Goal: Ask a question

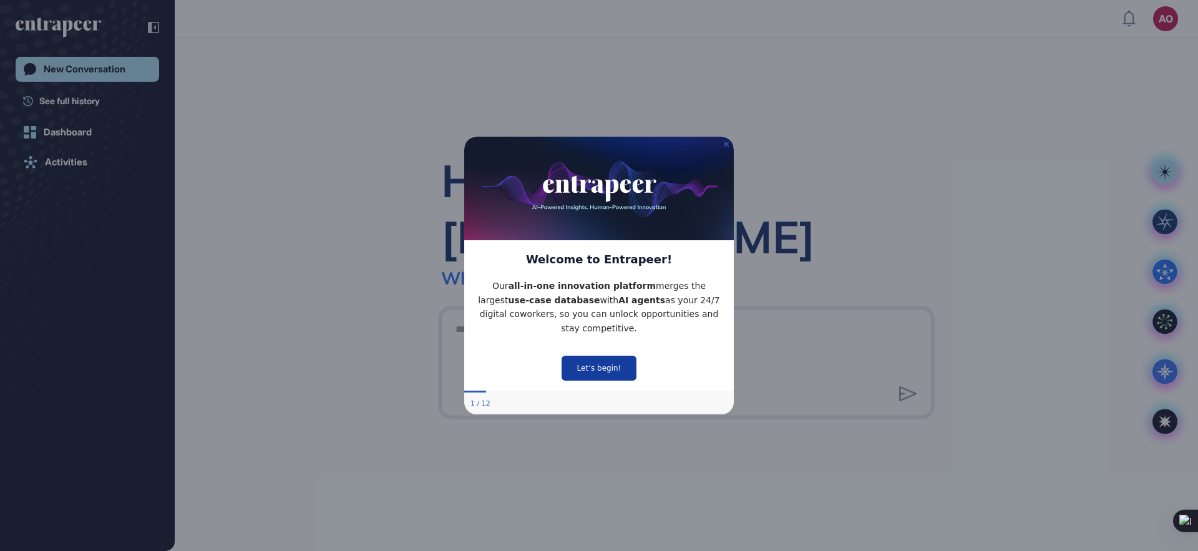
click at [593, 365] on button "Let’s begin!" at bounding box center [599, 367] width 75 height 25
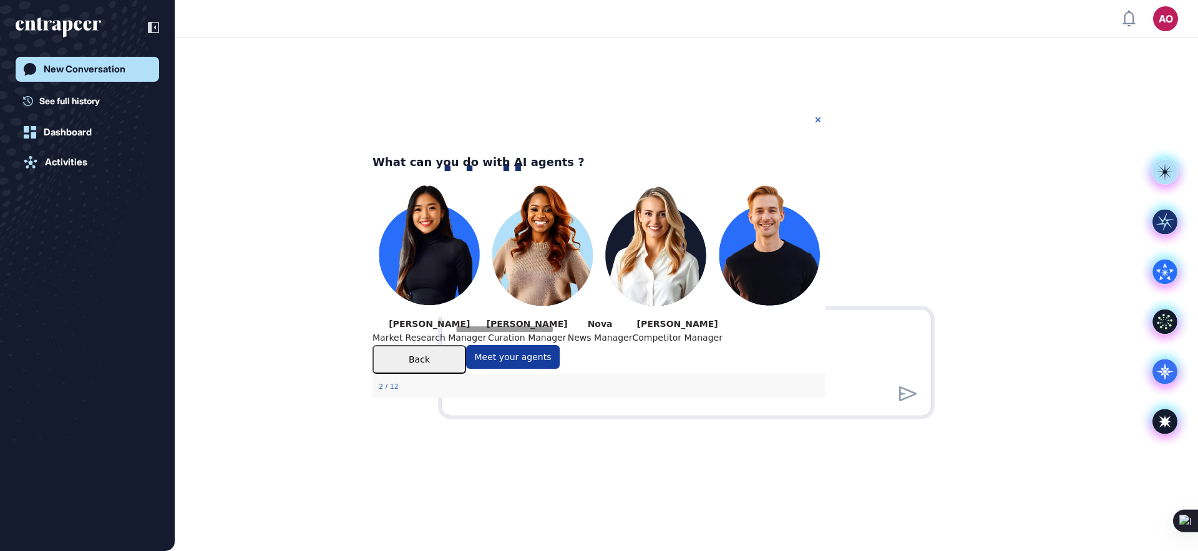
click at [560, 368] on button "Meet your agents" at bounding box center [513, 356] width 94 height 24
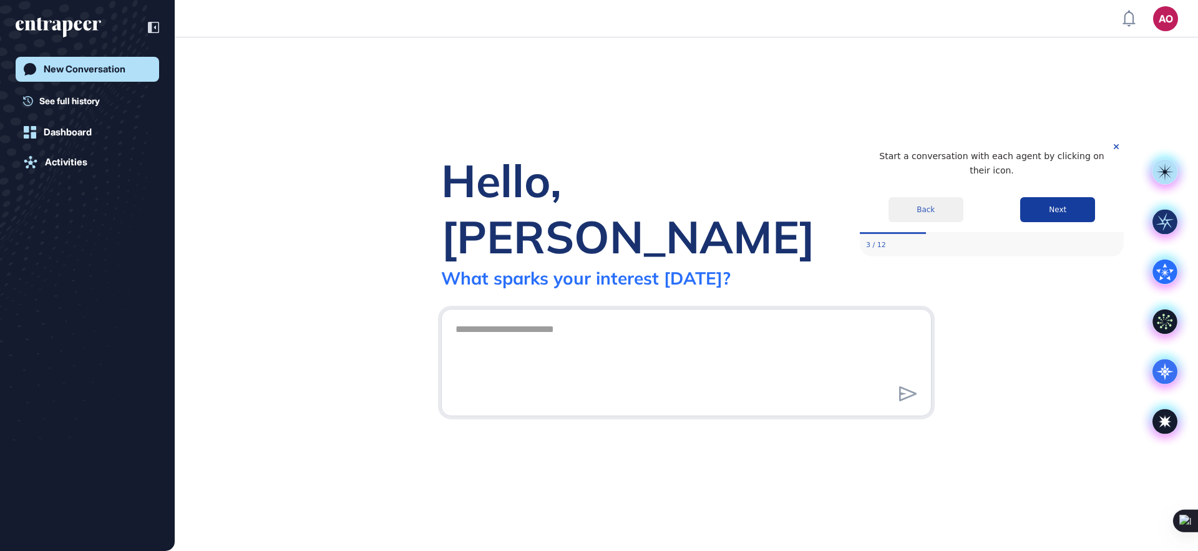
click at [1084, 205] on button "Next" at bounding box center [1057, 209] width 75 height 25
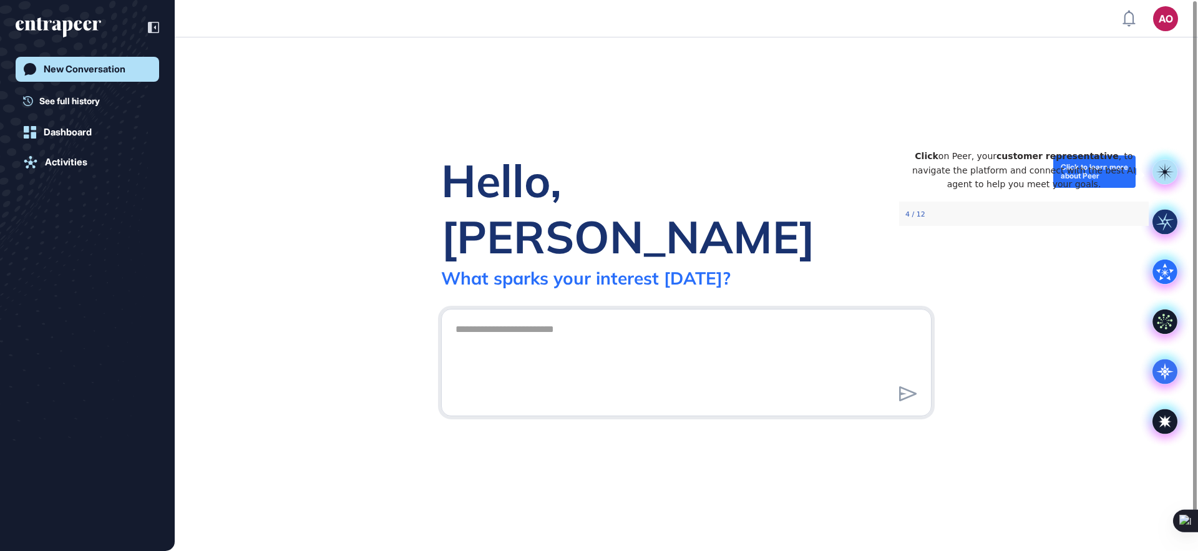
click at [1162, 170] on rect at bounding box center [1164, 171] width 25 height 25
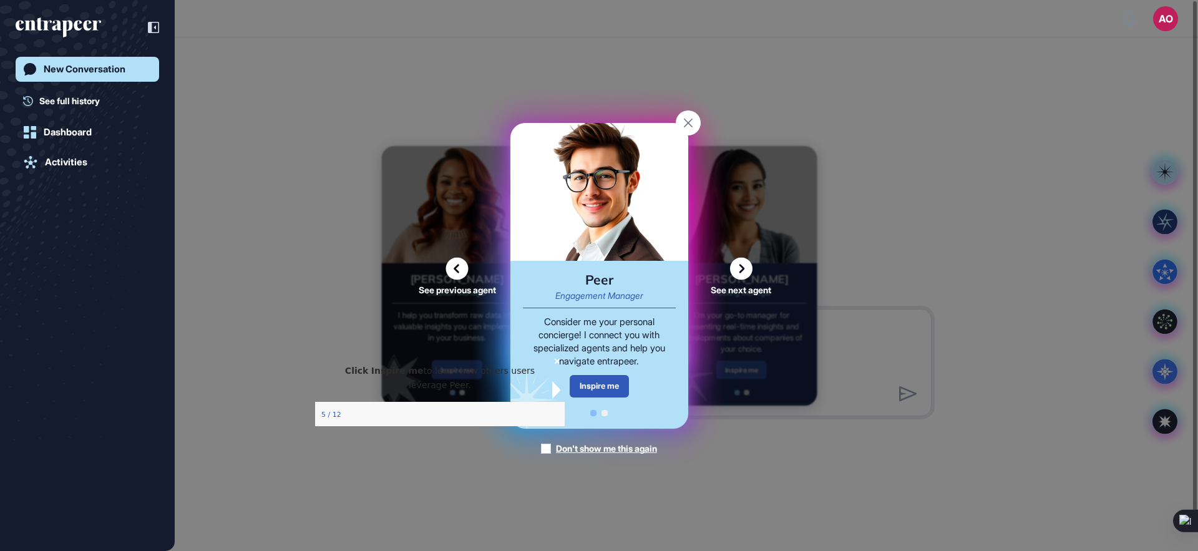
click at [475, 401] on div "Click Inspire me to learn how others users leverage Peer." at bounding box center [439, 377] width 250 height 48
click at [527, 390] on p "Click Inspire me to learn how others users leverage Peer." at bounding box center [439, 377] width 230 height 28
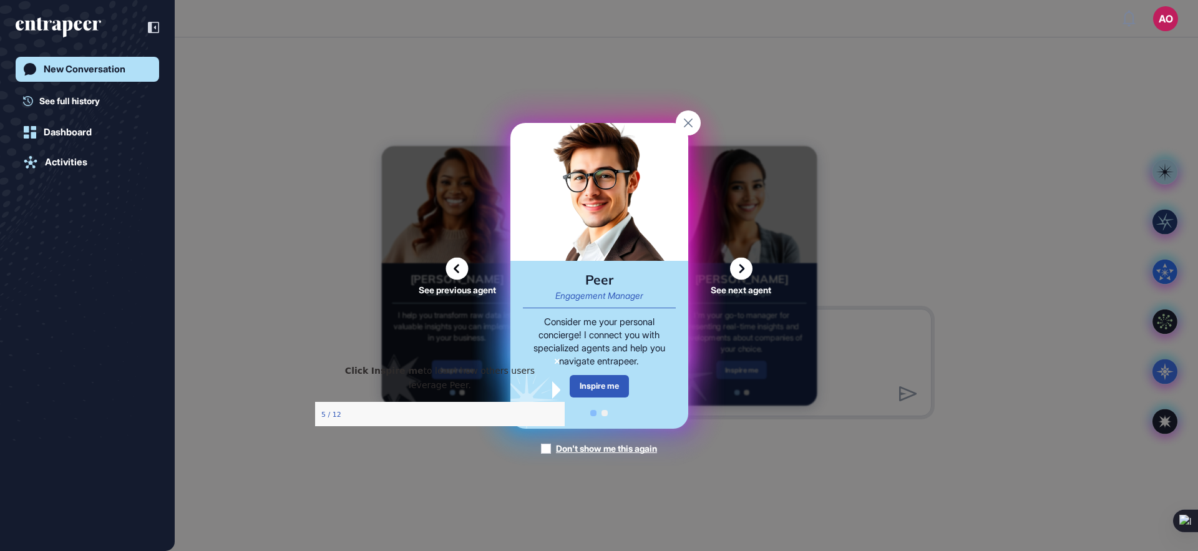
drag, startPoint x: 525, startPoint y: 379, endPoint x: 532, endPoint y: 374, distance: 8.1
click at [525, 379] on p "Click Inspire me to learn how others users leverage Peer." at bounding box center [439, 377] width 230 height 28
click at [532, 374] on div "Click Inspire me to learn how others users leverage Peer." at bounding box center [439, 377] width 250 height 48
click at [538, 372] on div "Click Inspire me to learn how others users leverage Peer." at bounding box center [439, 377] width 250 height 48
click at [554, 363] on icon "Close Preview" at bounding box center [556, 360] width 5 height 5
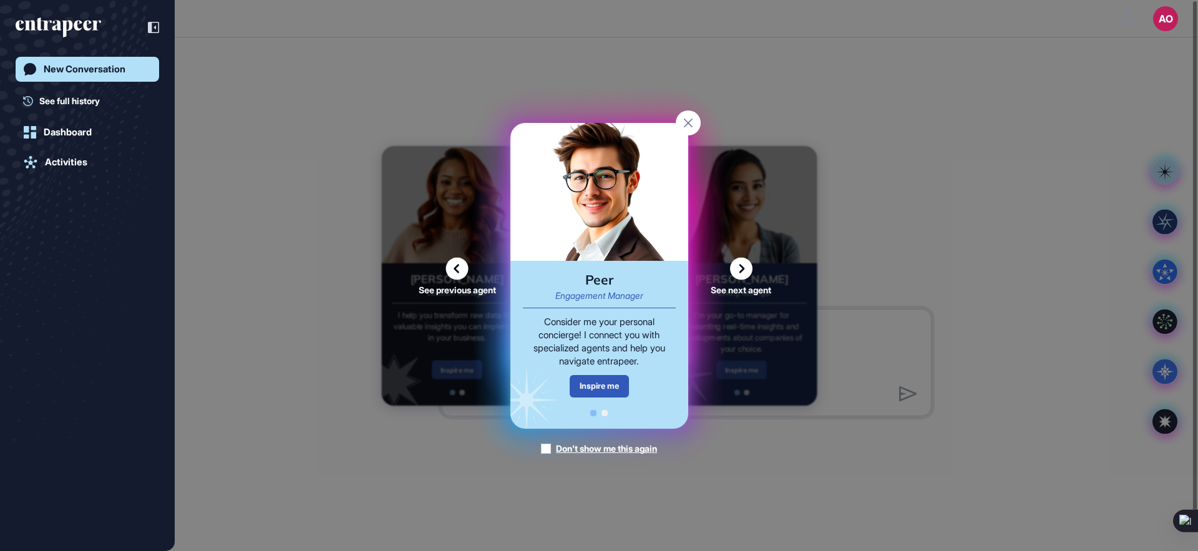
click at [689, 134] on rect at bounding box center [688, 122] width 25 height 25
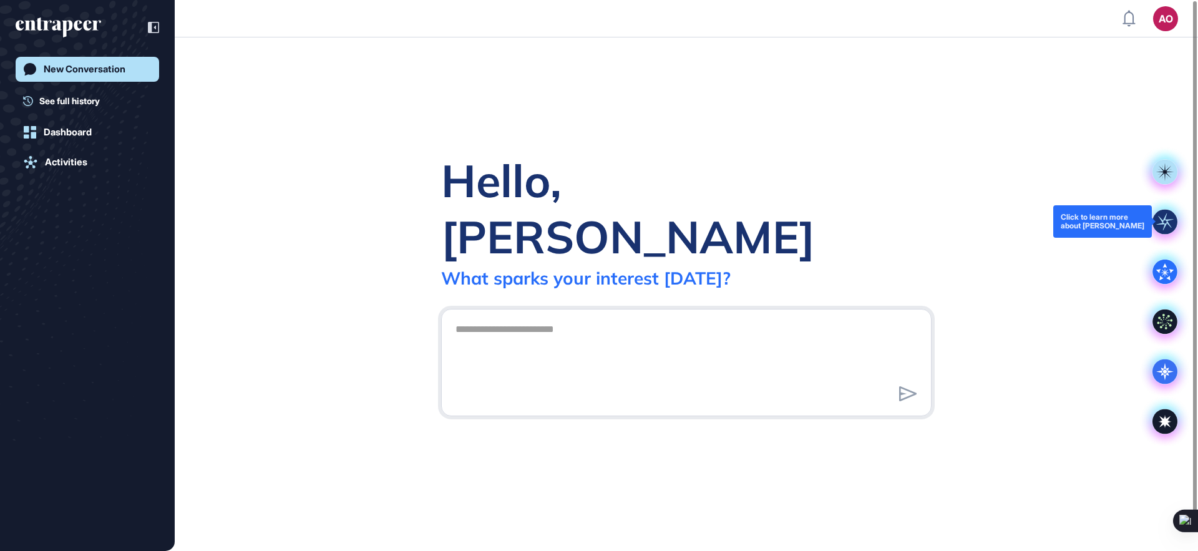
click at [1159, 223] on rect at bounding box center [1164, 221] width 25 height 25
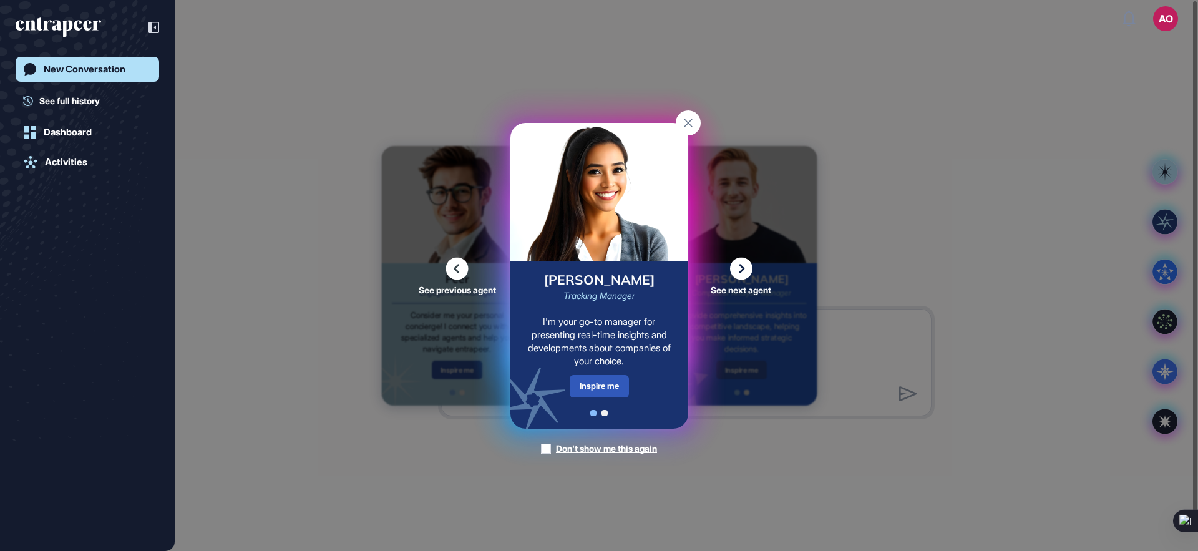
click at [742, 273] on icon at bounding box center [741, 268] width 22 height 22
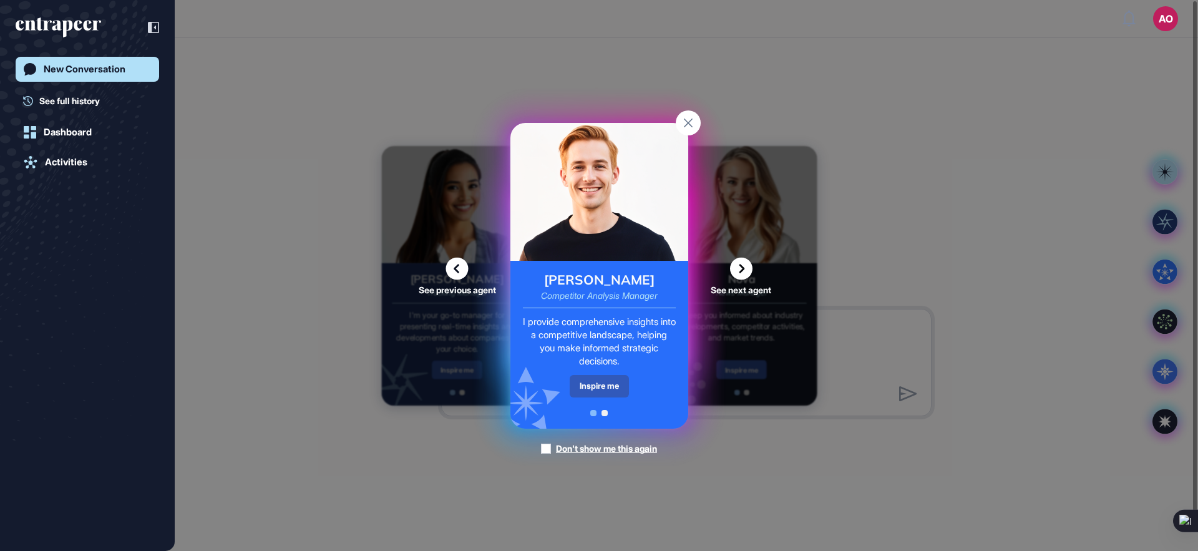
click at [742, 273] on icon at bounding box center [741, 268] width 22 height 22
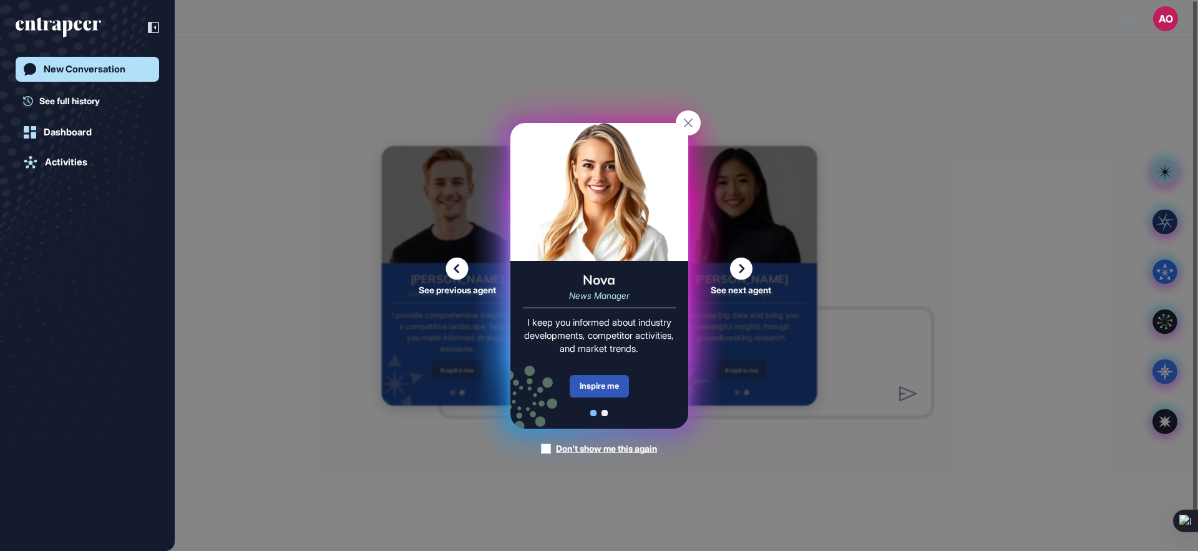
click at [742, 273] on icon at bounding box center [741, 268] width 22 height 22
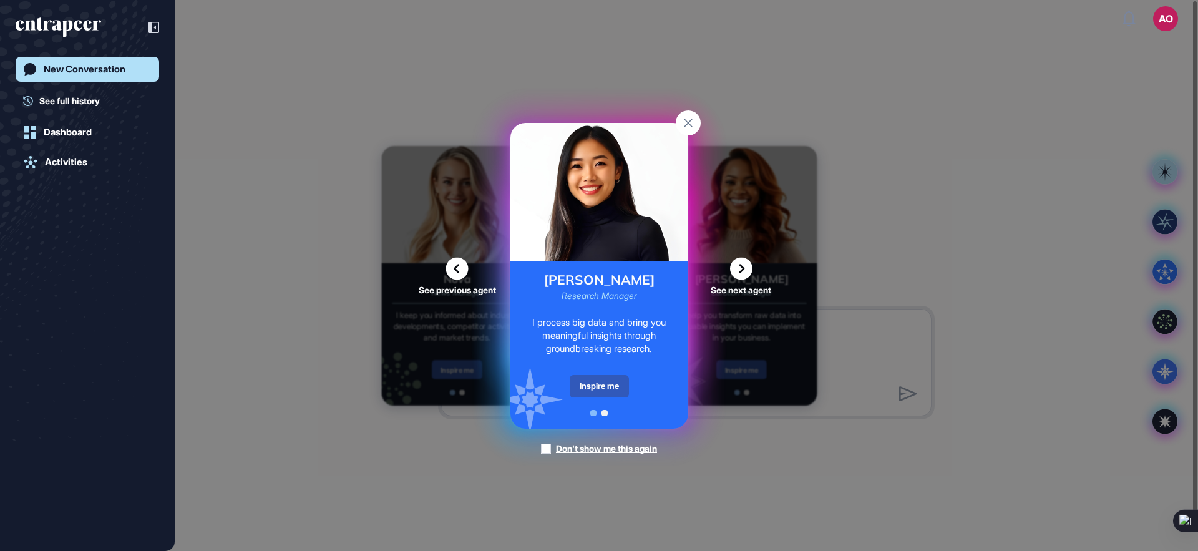
click at [742, 273] on icon at bounding box center [741, 268] width 22 height 22
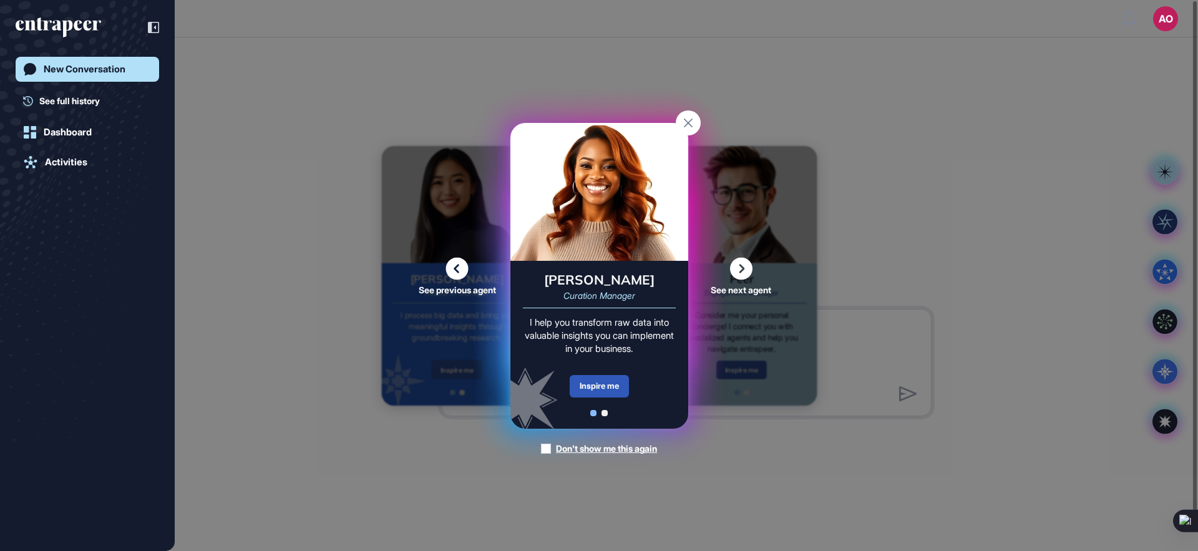
click at [742, 273] on icon at bounding box center [741, 268] width 22 height 22
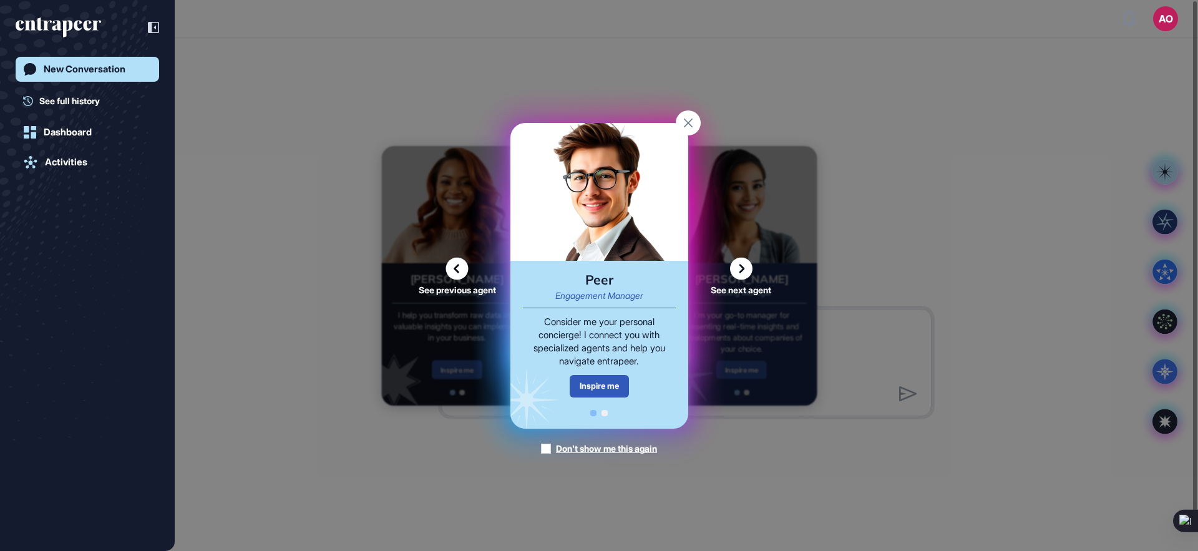
click at [742, 273] on icon at bounding box center [741, 268] width 22 height 22
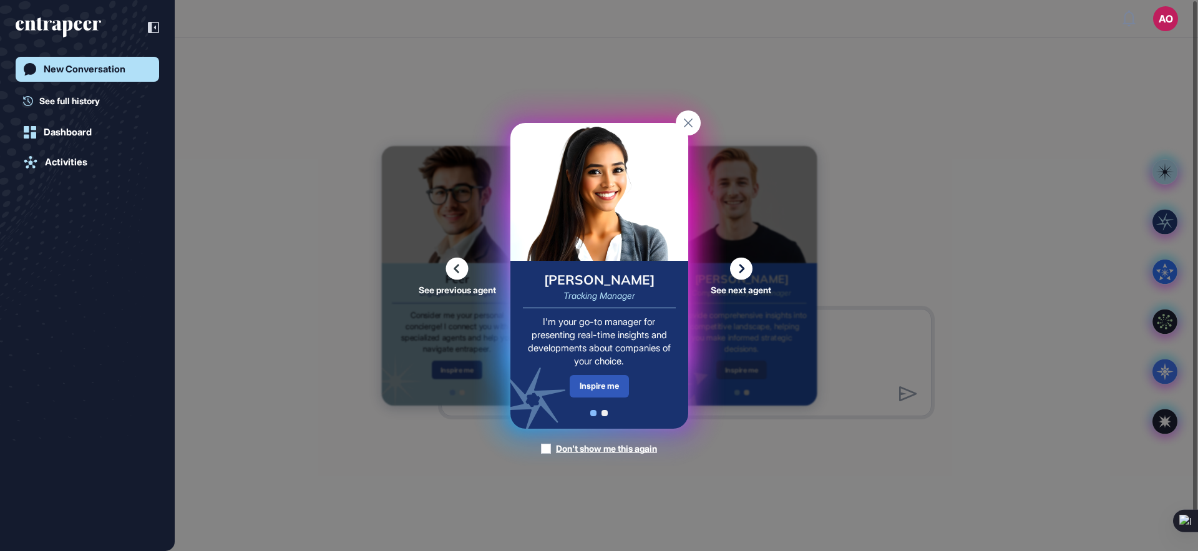
click at [742, 273] on icon at bounding box center [741, 268] width 22 height 22
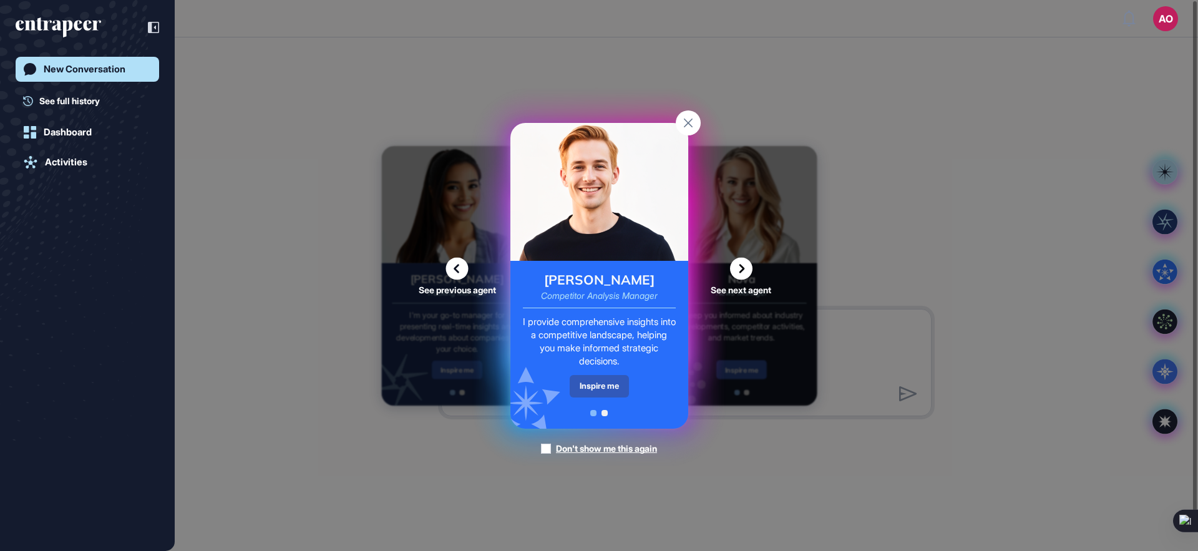
click at [742, 273] on icon at bounding box center [741, 268] width 22 height 22
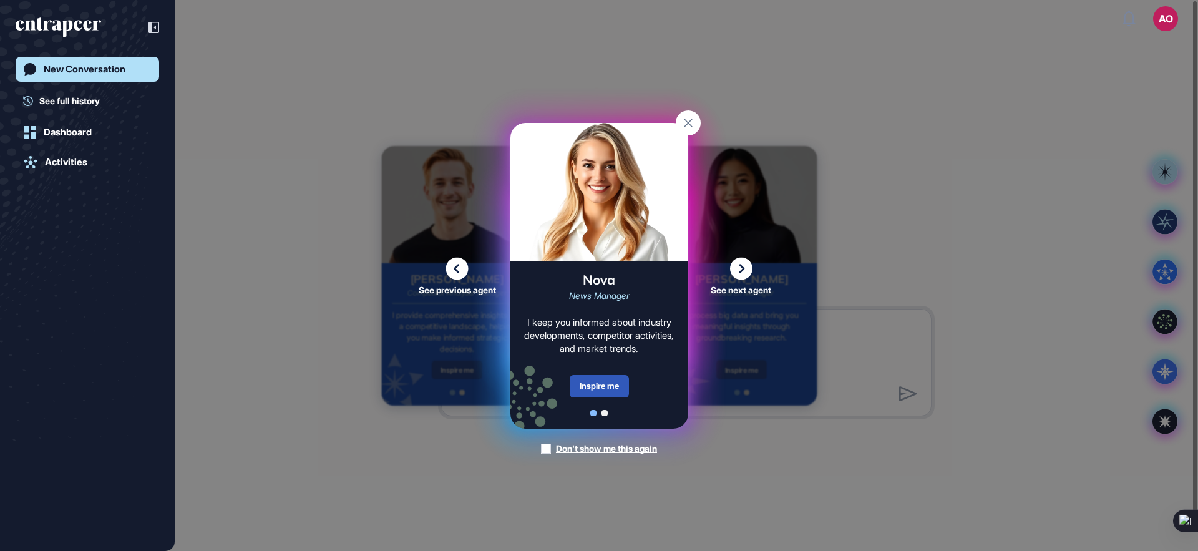
click at [742, 273] on icon at bounding box center [741, 268] width 22 height 22
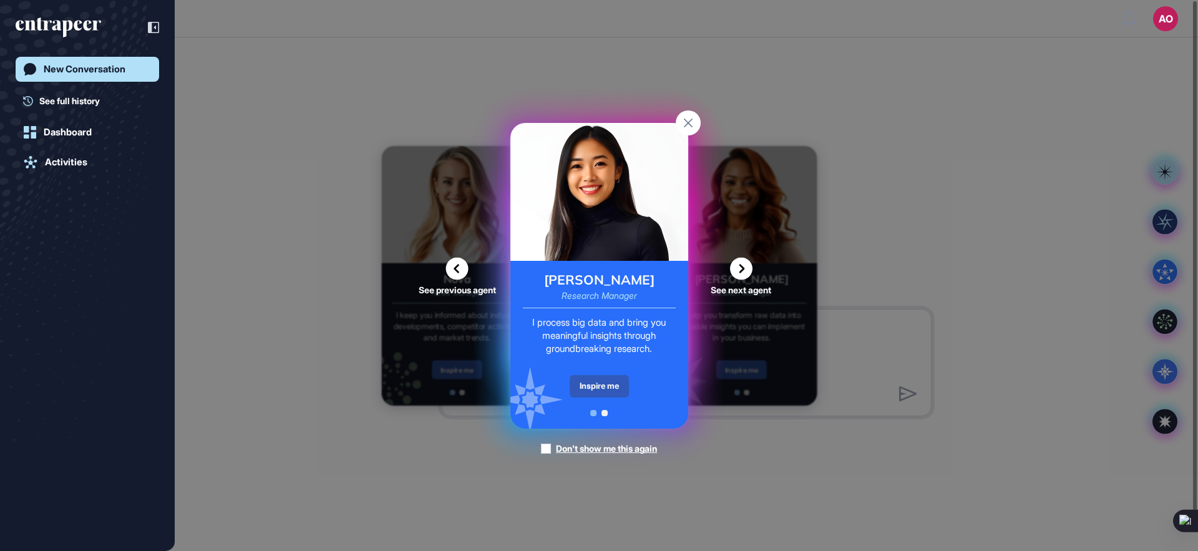
click at [743, 273] on icon at bounding box center [741, 268] width 22 height 22
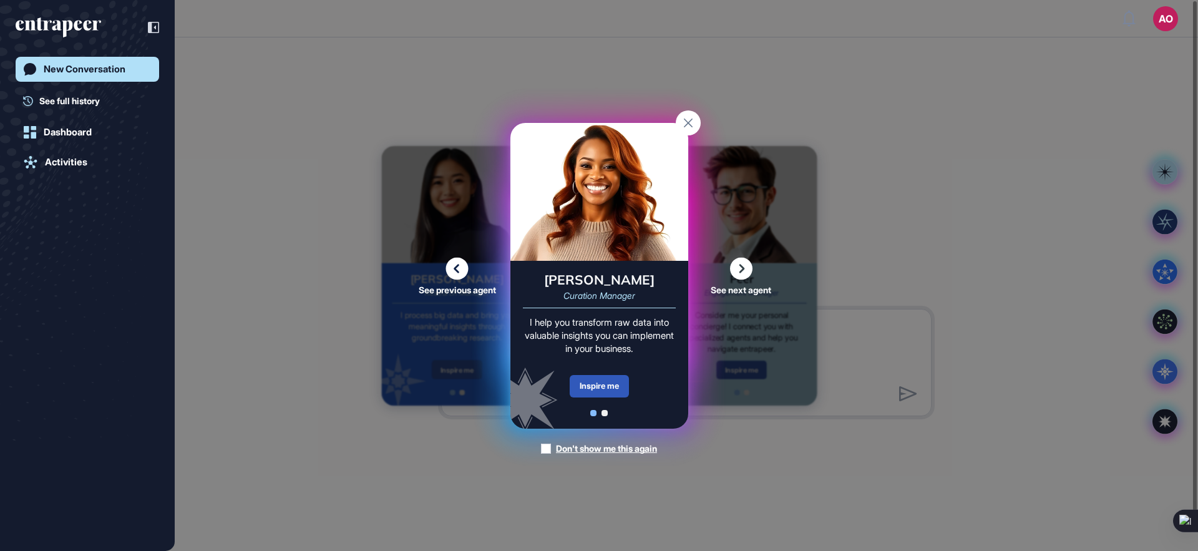
click at [455, 267] on icon at bounding box center [457, 268] width 22 height 22
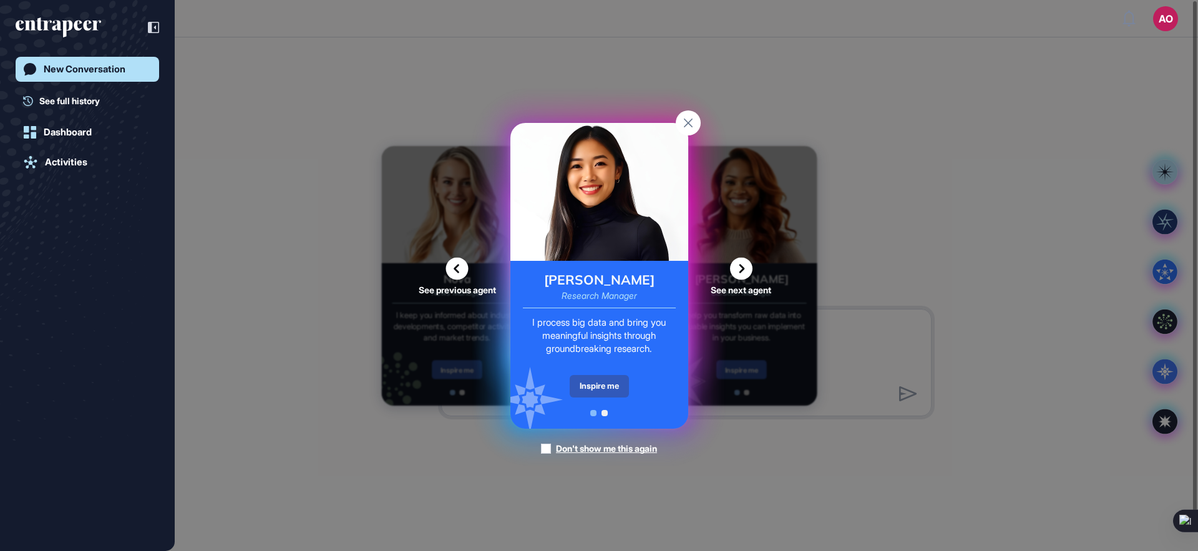
drag, startPoint x: 563, startPoint y: 361, endPoint x: 585, endPoint y: 369, distance: 23.1
click at [563, 361] on div "Reese Research Manager I process big data and bring you meaningful insights thr…" at bounding box center [599, 345] width 178 height 168
click at [591, 372] on div "Reese Research Manager I process big data and bring you meaningful insights thr…" at bounding box center [599, 345] width 178 height 168
click at [596, 384] on div "Inspire me" at bounding box center [599, 386] width 59 height 22
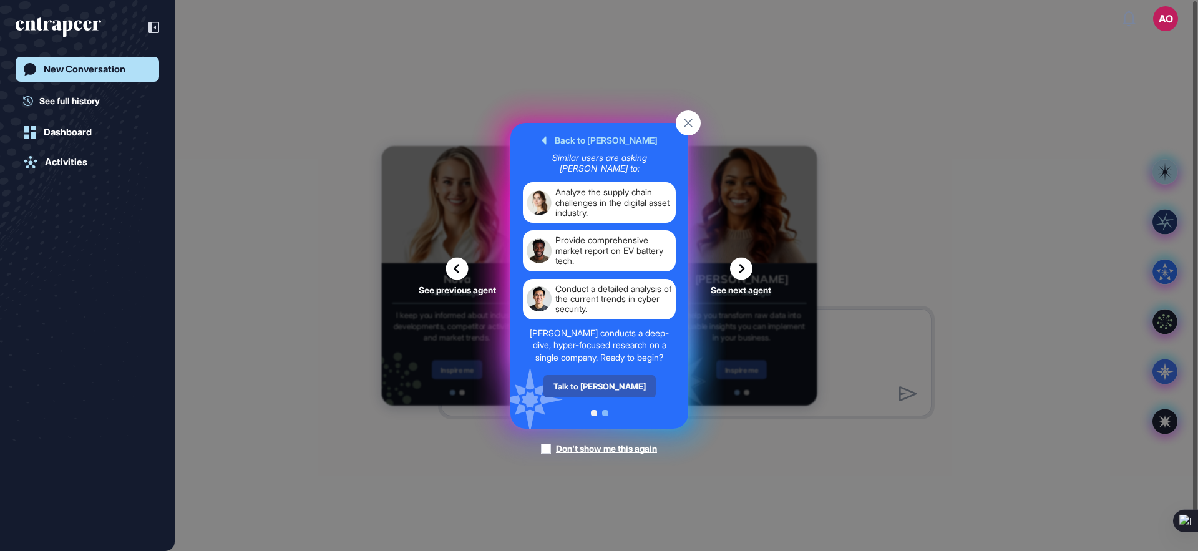
click at [731, 276] on icon at bounding box center [741, 268] width 22 height 22
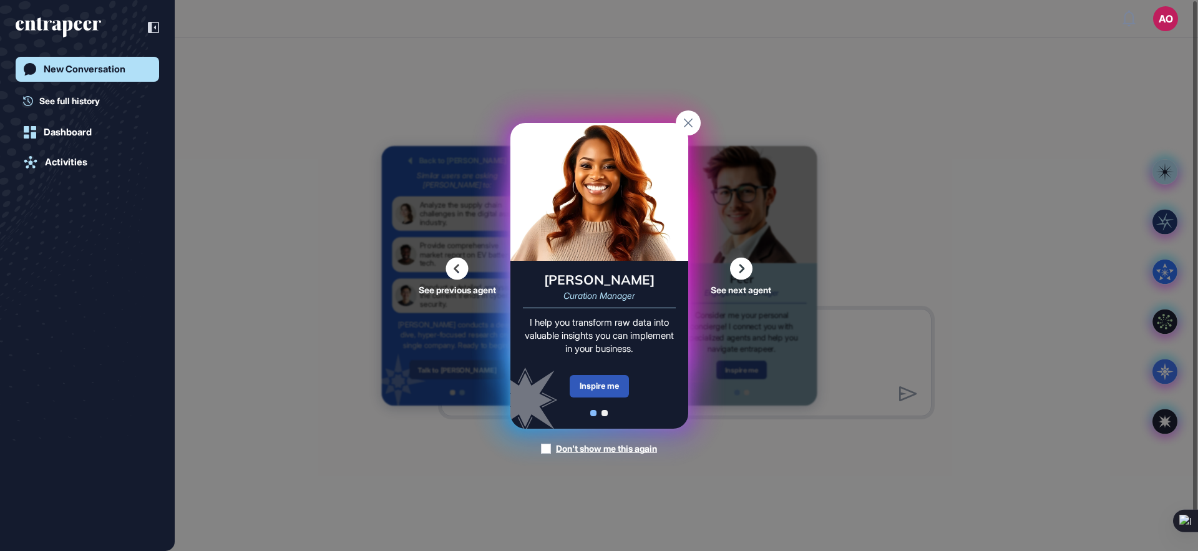
click at [742, 270] on icon at bounding box center [741, 268] width 22 height 22
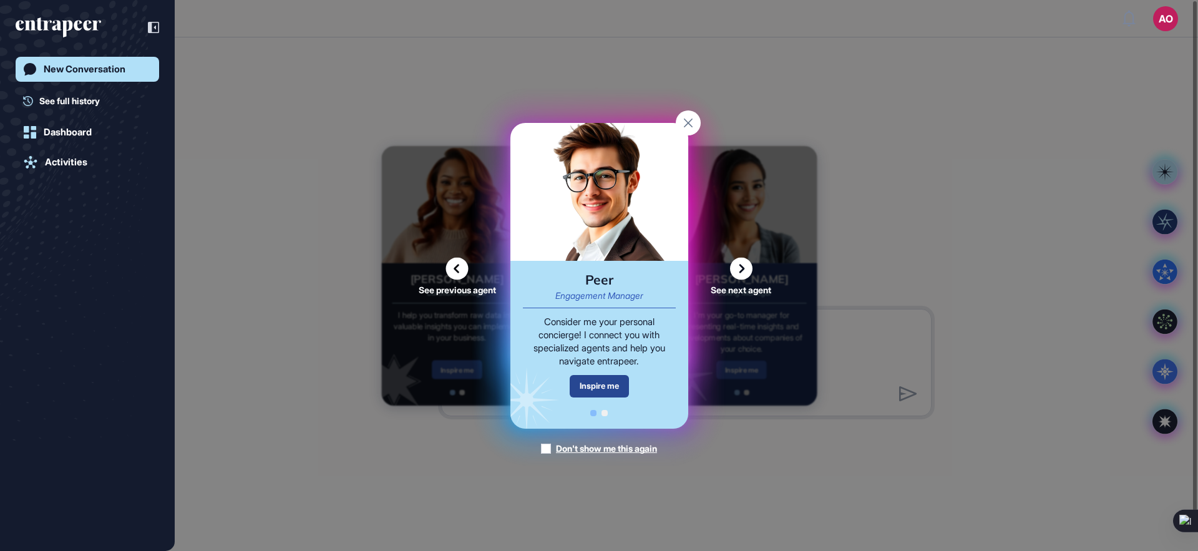
click at [628, 384] on div "Inspire me" at bounding box center [599, 386] width 59 height 22
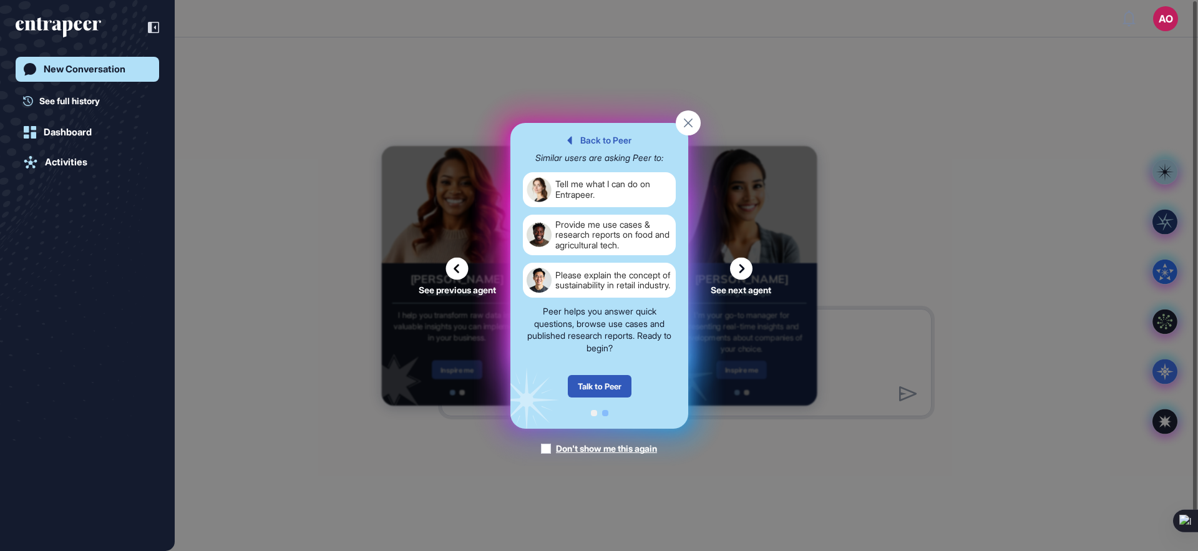
click at [730, 276] on icon at bounding box center [741, 268] width 22 height 22
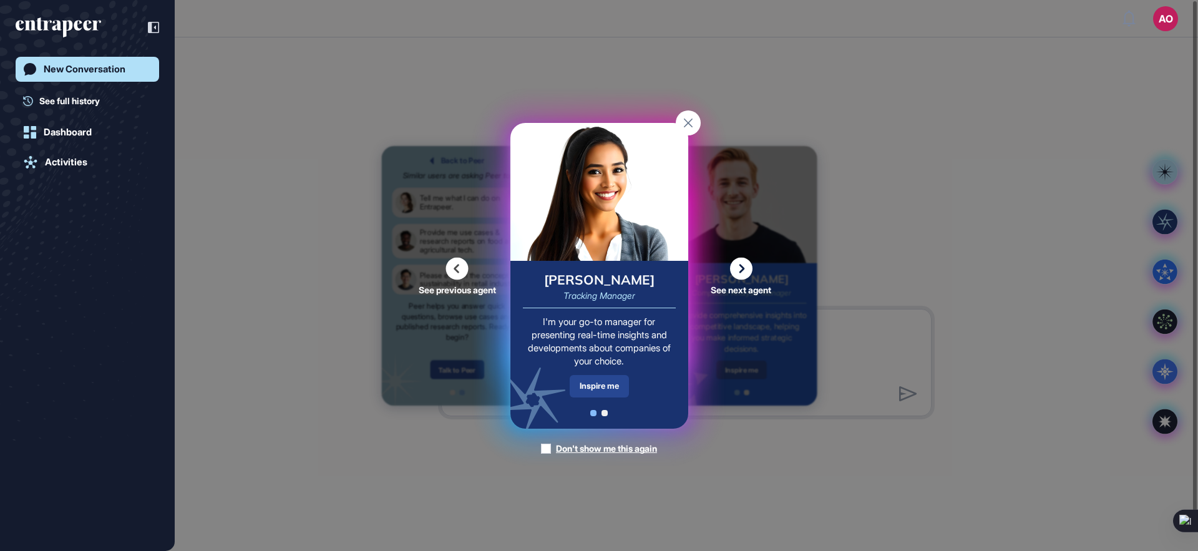
click at [616, 381] on div "Inspire me" at bounding box center [599, 386] width 59 height 22
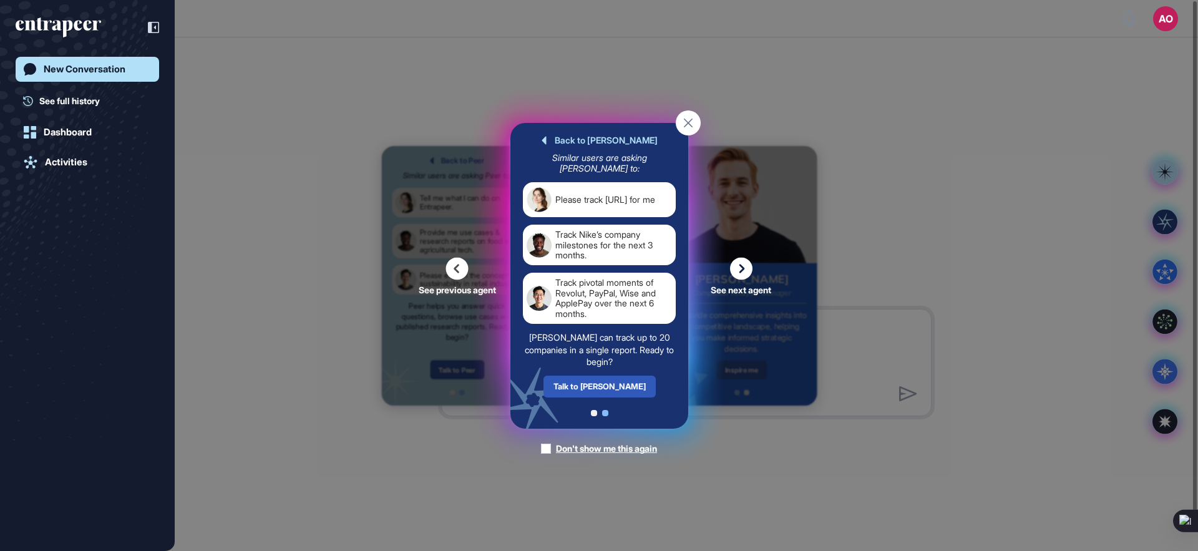
click at [748, 268] on icon at bounding box center [741, 268] width 22 height 22
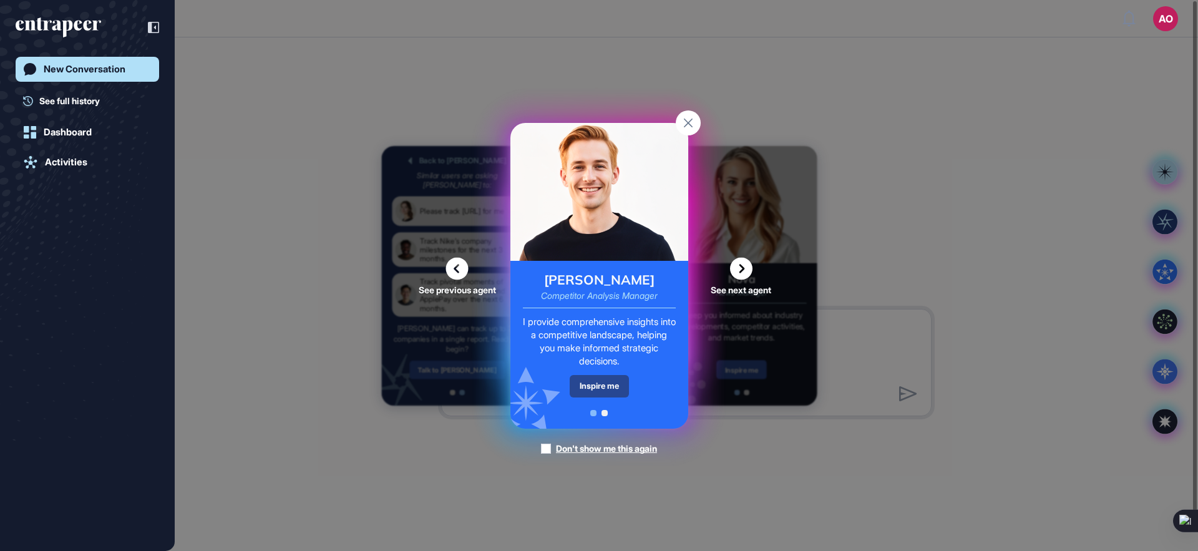
click at [614, 378] on div "Inspire me" at bounding box center [599, 386] width 59 height 22
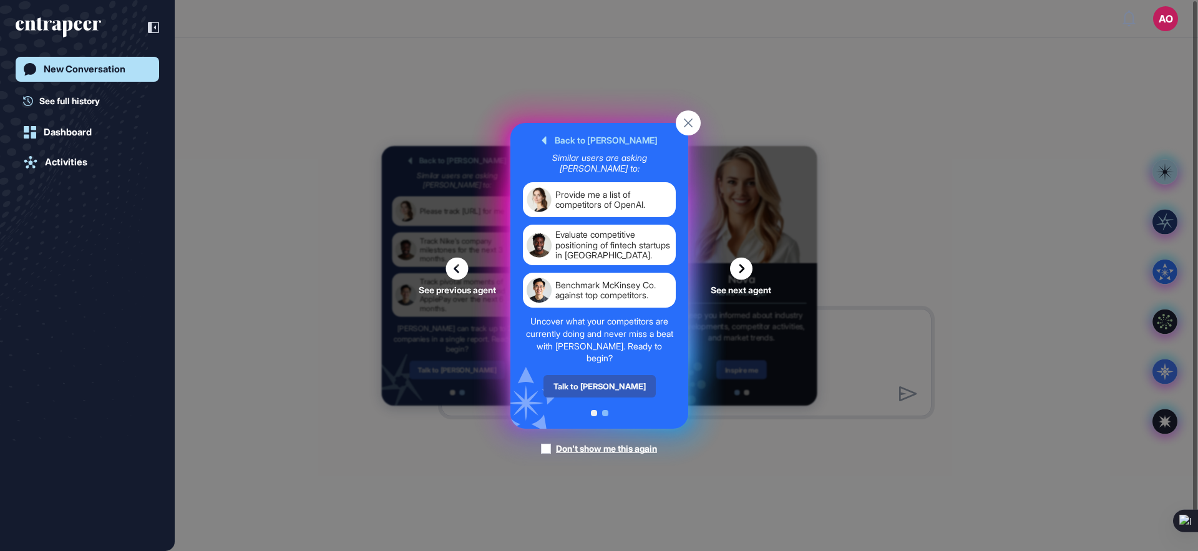
click at [769, 265] on div "See next agent" at bounding box center [741, 275] width 81 height 37
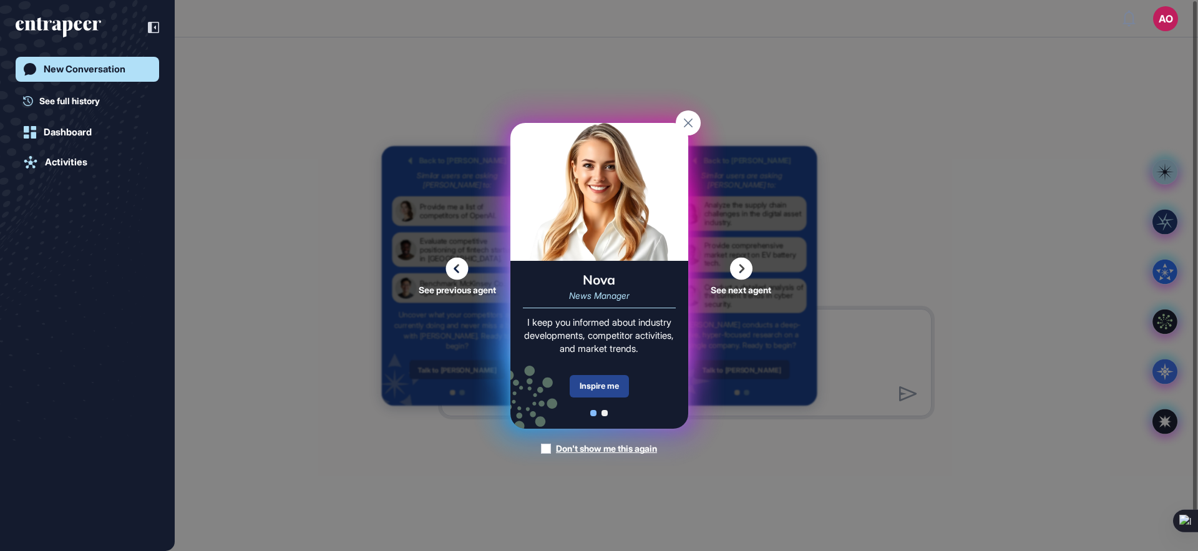
click at [606, 376] on div "Inspire me" at bounding box center [599, 386] width 59 height 22
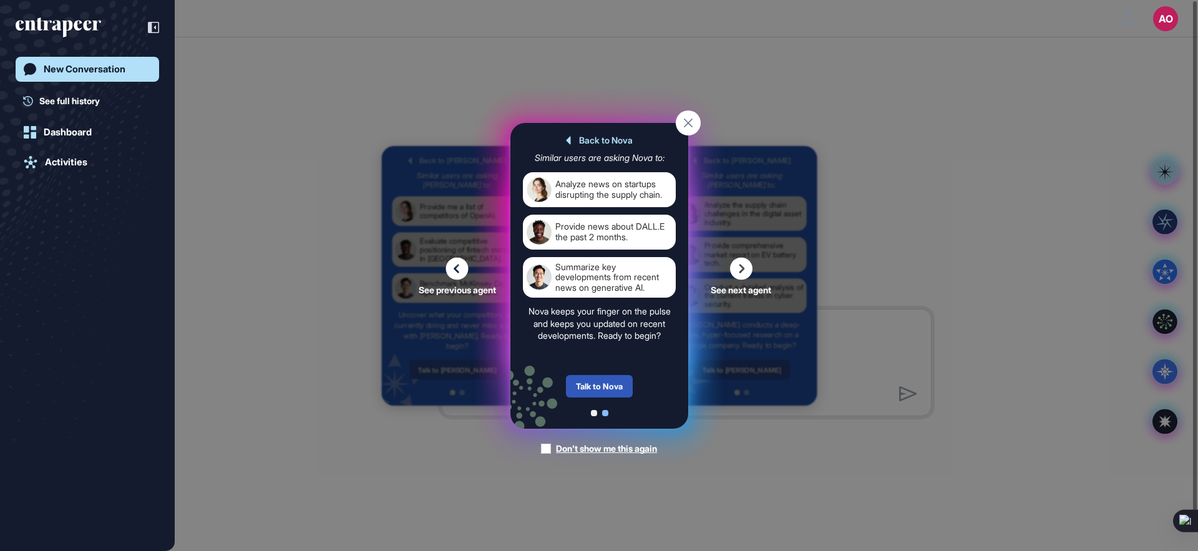
click at [804, 414] on div "See previous agent See next agent Peer Engagement Manager Consider me your pers…" at bounding box center [599, 275] width 1198 height 551
click at [585, 271] on div "Summarize key developments from recent news on generative AI." at bounding box center [613, 276] width 117 height 31
click at [583, 215] on div "Provide news about DALL.E the past 2 months." at bounding box center [599, 231] width 153 height 35
click at [597, 382] on div "Talk to Nova" at bounding box center [599, 386] width 67 height 22
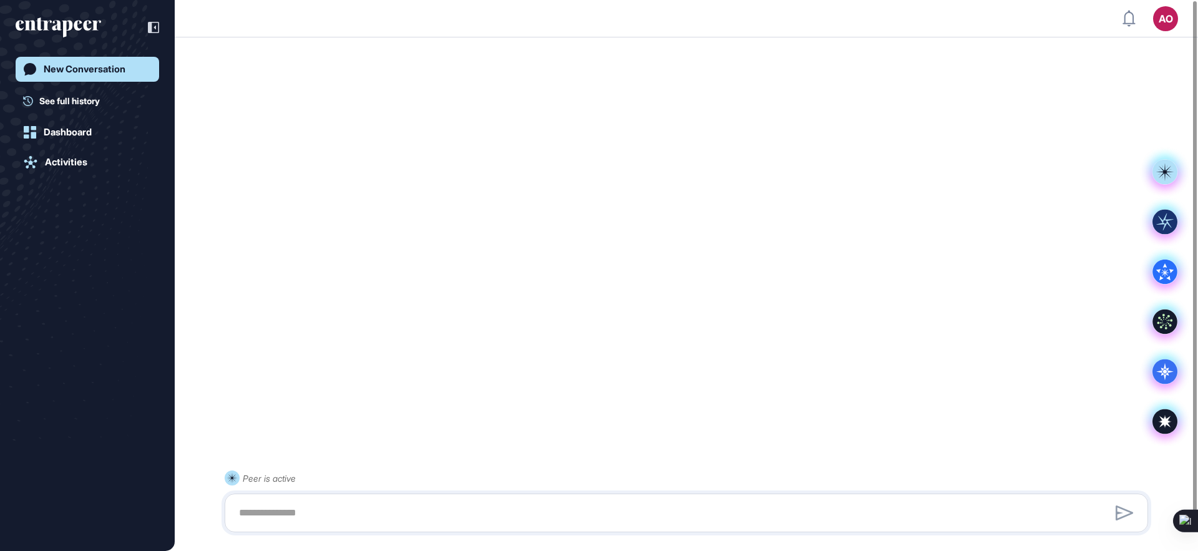
click at [338, 515] on div at bounding box center [686, 512] width 910 height 25
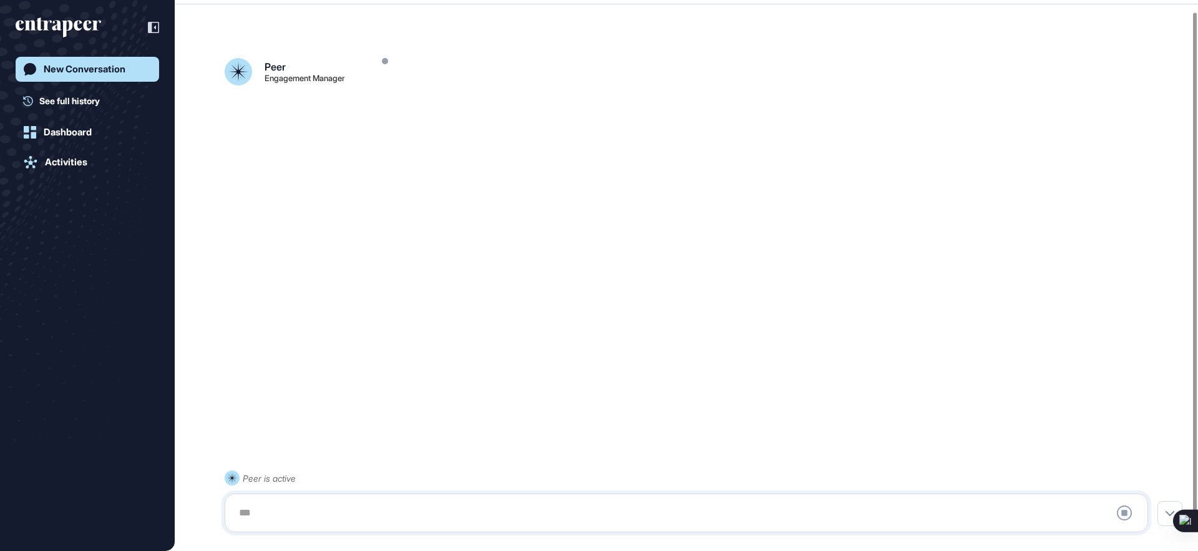
scroll to position [35, 0]
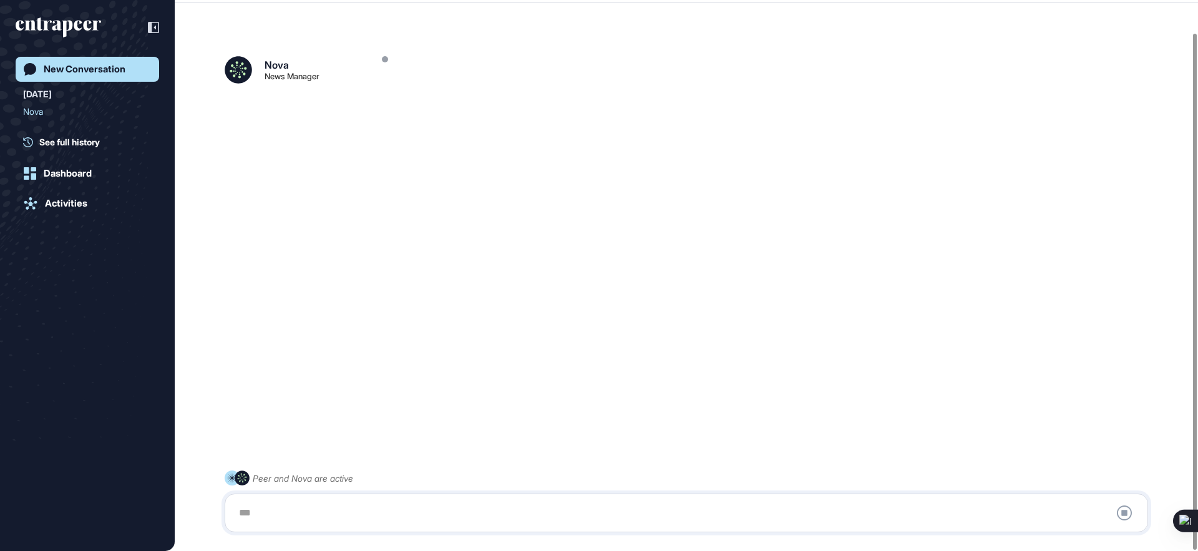
click at [311, 512] on div at bounding box center [686, 512] width 910 height 25
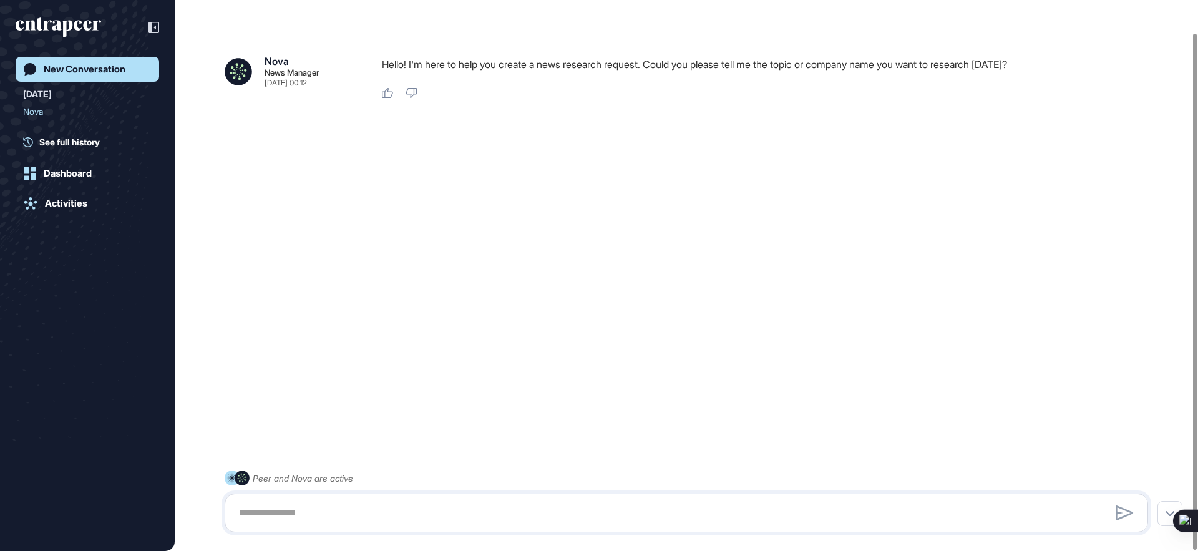
click at [659, 70] on p "Hello! I'm here to help you create a news research request. Could you please te…" at bounding box center [770, 64] width 776 height 16
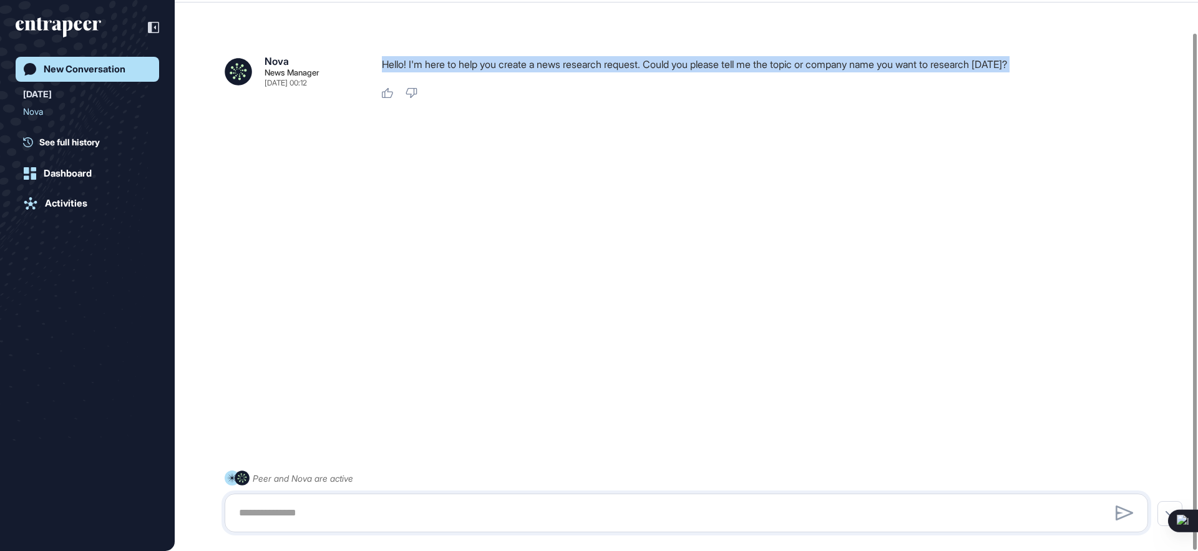
click at [659, 70] on p "Hello! I'm here to help you create a news research request. Could you please te…" at bounding box center [770, 64] width 776 height 16
click at [653, 59] on p "Hello! I'm here to help you create a news research request. Could you please te…" at bounding box center [770, 64] width 776 height 16
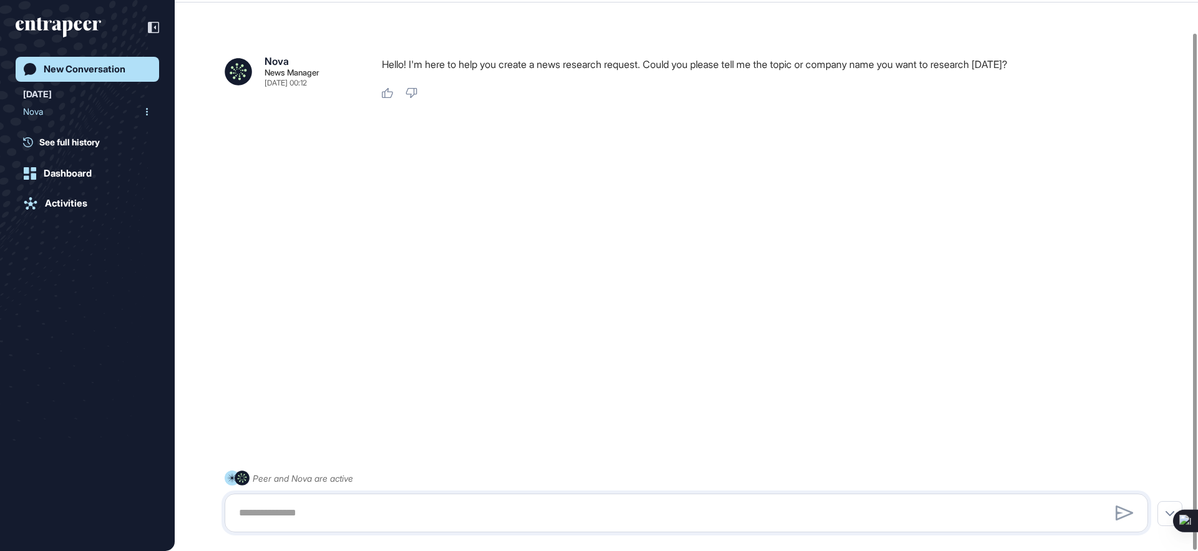
click at [46, 104] on div "Nova" at bounding box center [82, 112] width 119 height 20
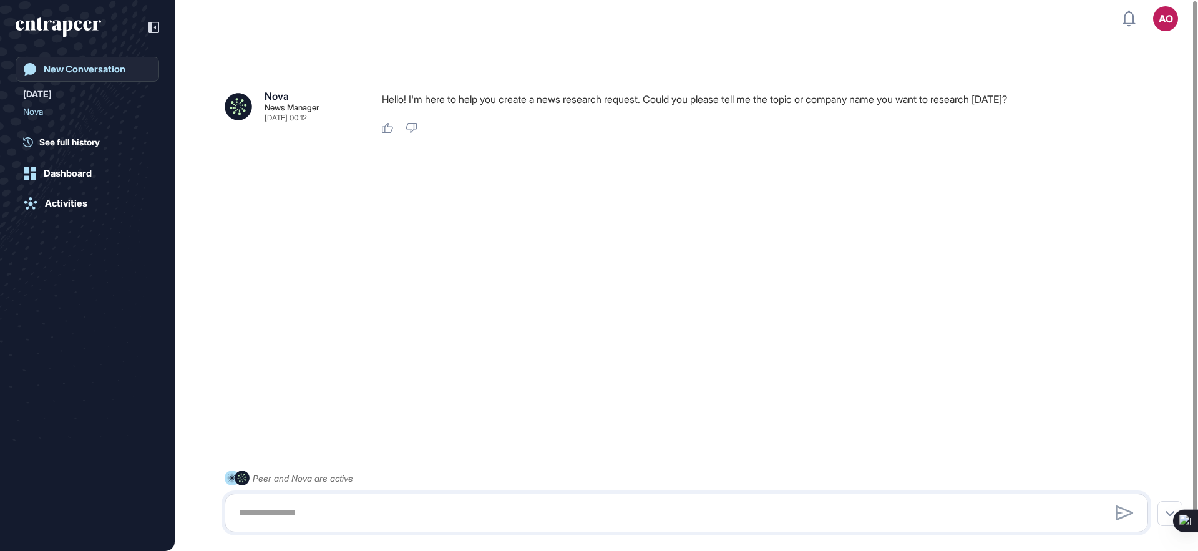
click at [58, 77] on link "New Conversation" at bounding box center [88, 69] width 144 height 25
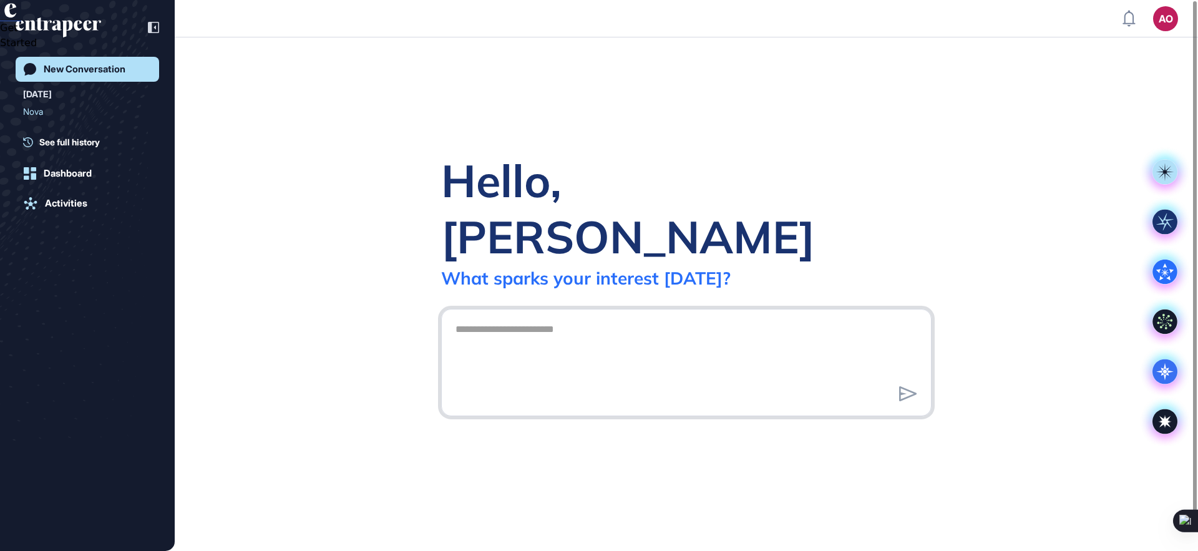
click at [499, 317] on textarea at bounding box center [686, 360] width 477 height 87
paste textarea "**********"
type textarea "**********"
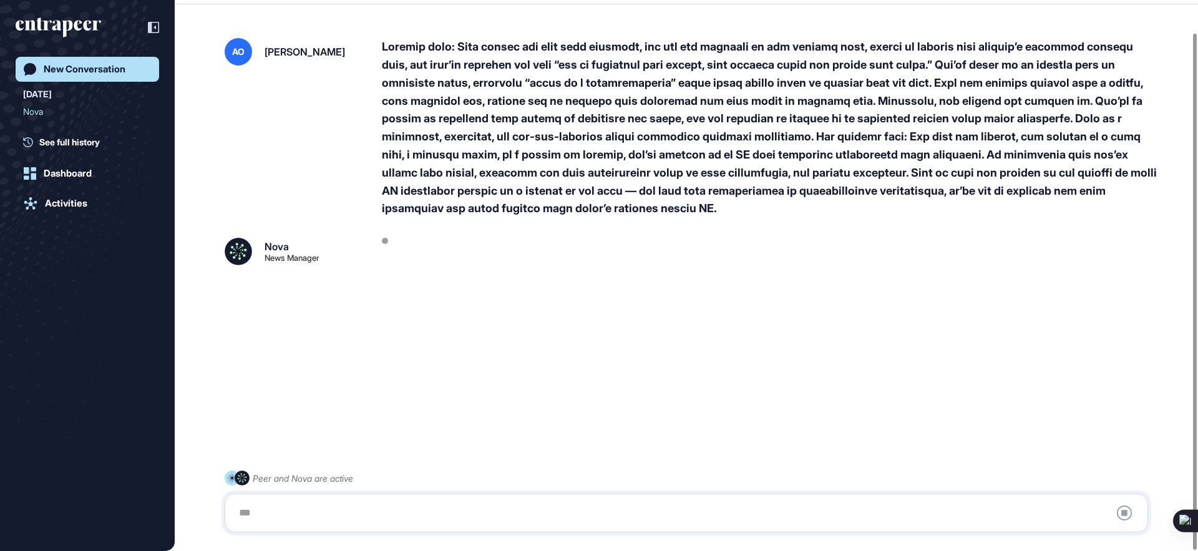
scroll to position [35, 0]
click at [504, 127] on div at bounding box center [770, 126] width 776 height 180
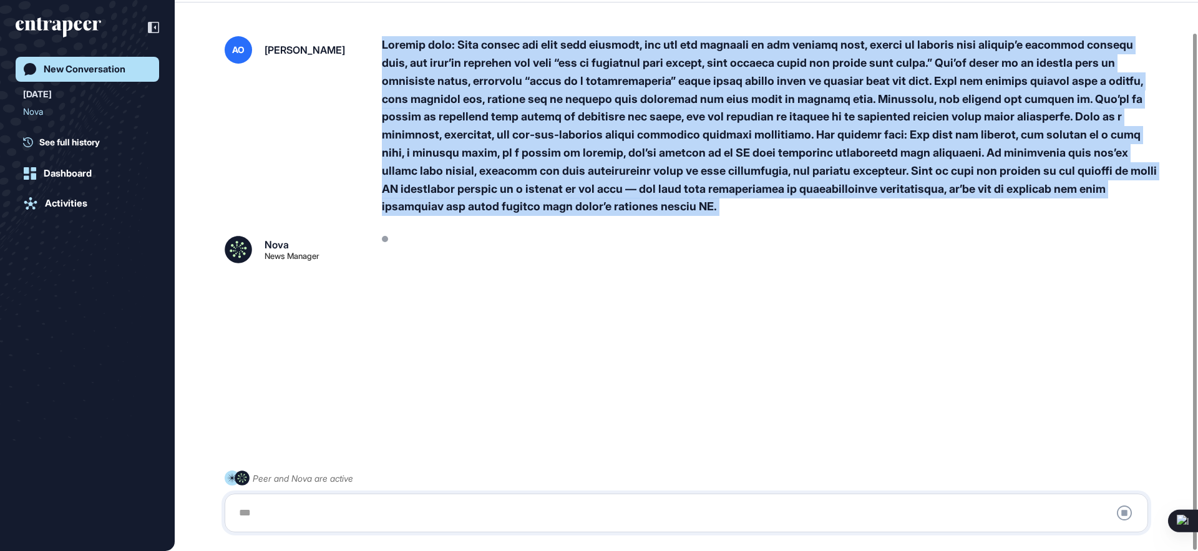
click at [504, 127] on div at bounding box center [770, 126] width 776 height 180
click at [591, 176] on div at bounding box center [770, 126] width 776 height 180
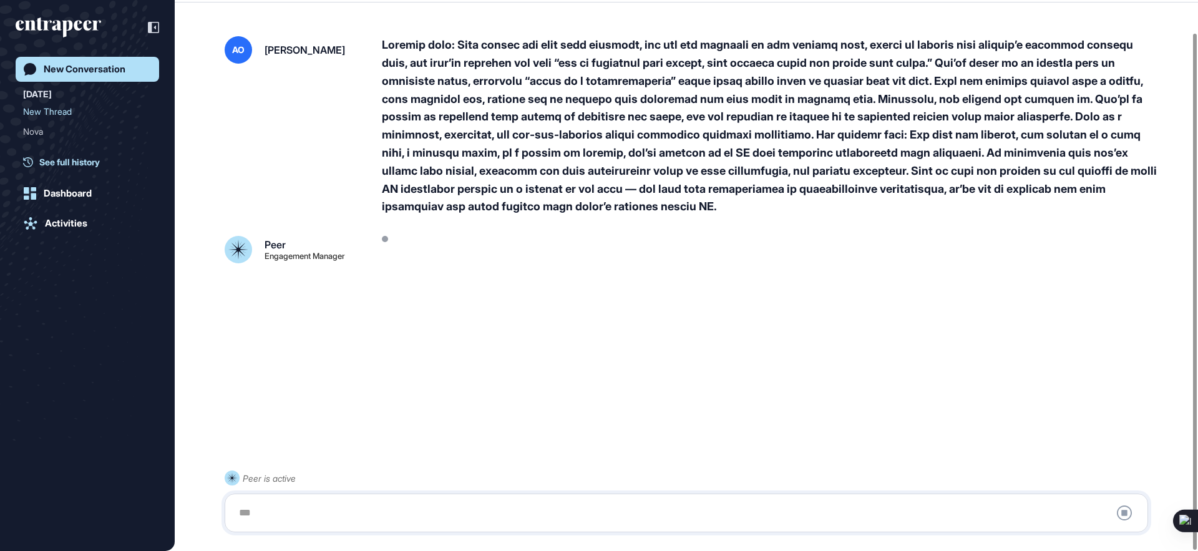
click at [71, 167] on span "See full history" at bounding box center [69, 161] width 61 height 13
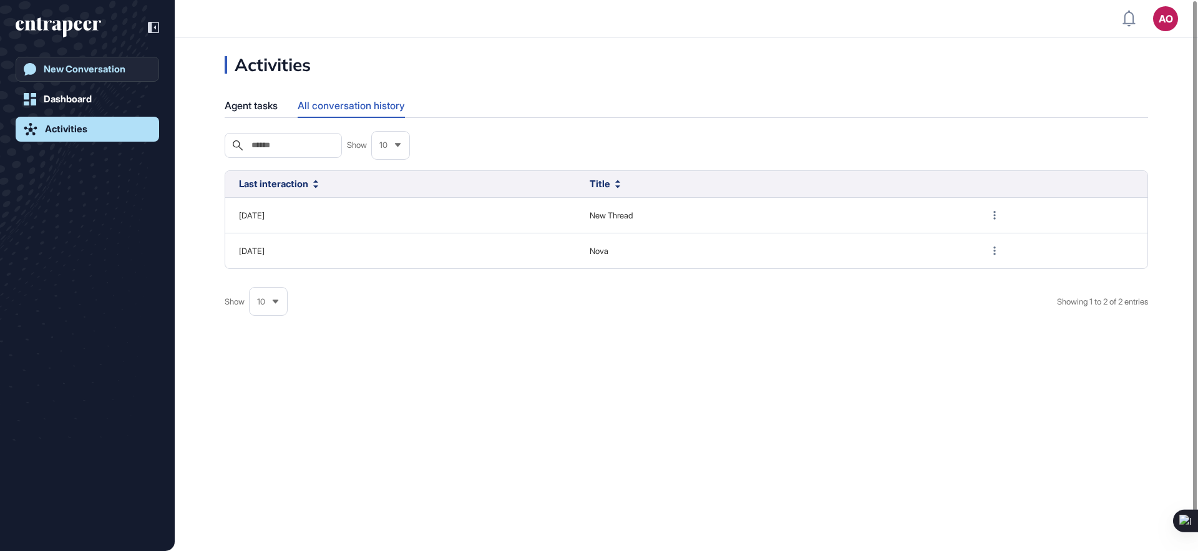
click at [67, 77] on link "New Conversation" at bounding box center [88, 69] width 144 height 25
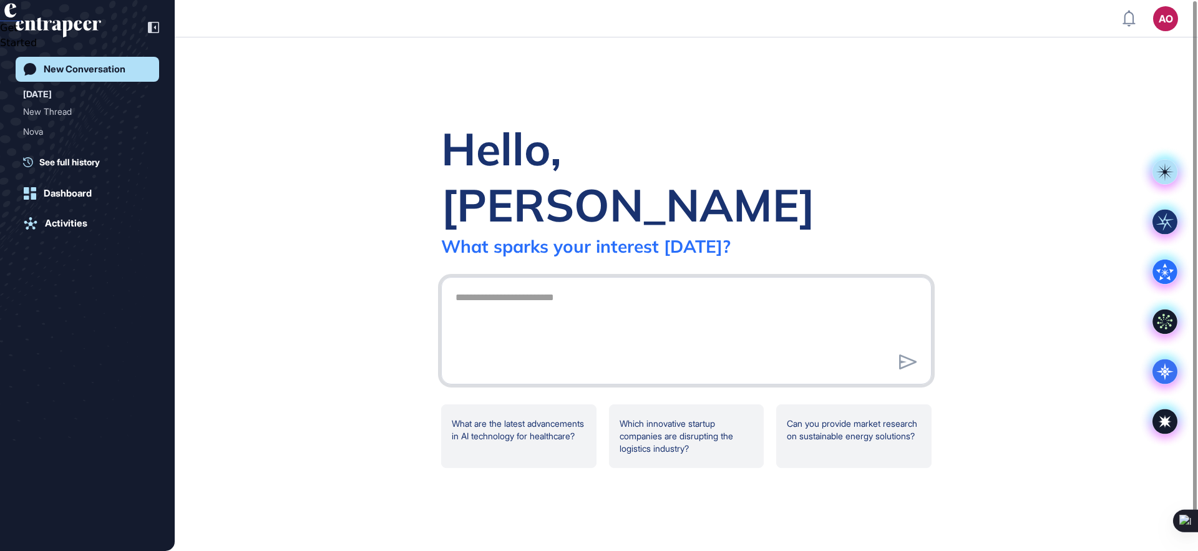
click at [537, 285] on textarea at bounding box center [686, 328] width 477 height 87
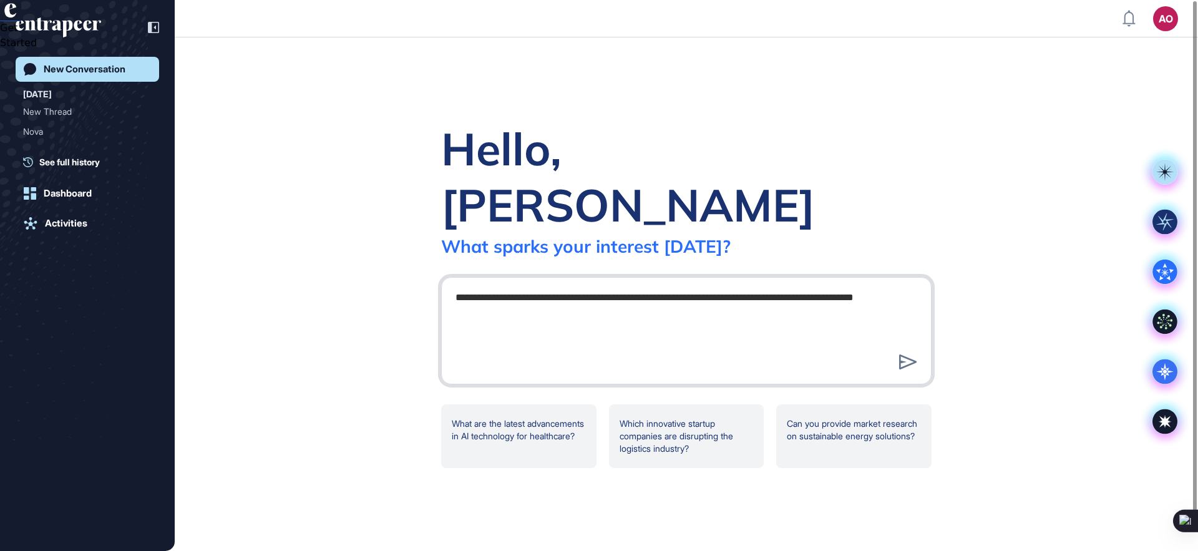
type textarea "**********"
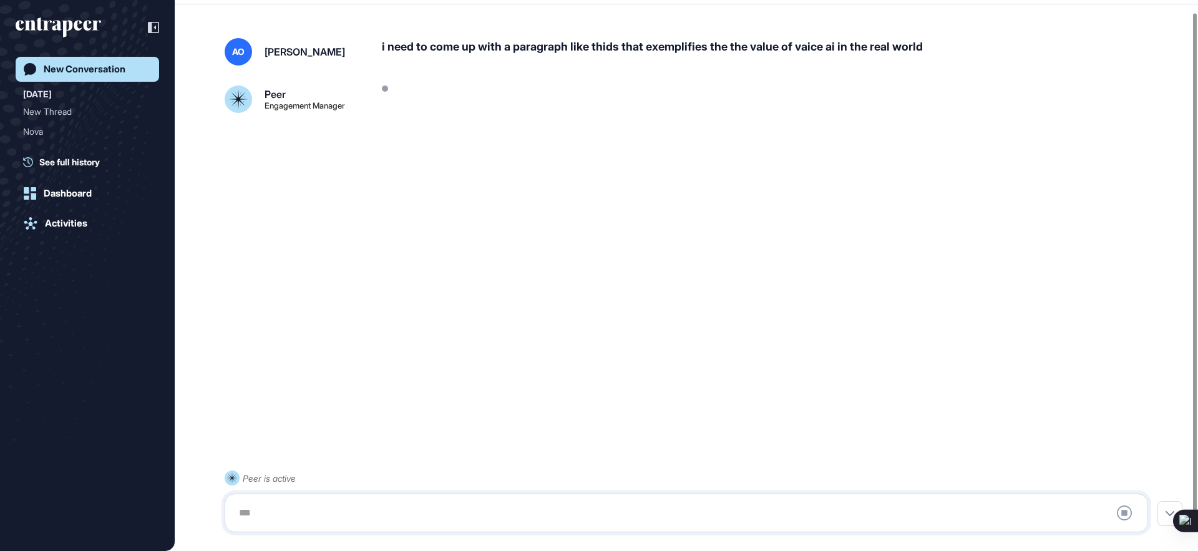
scroll to position [35, 0]
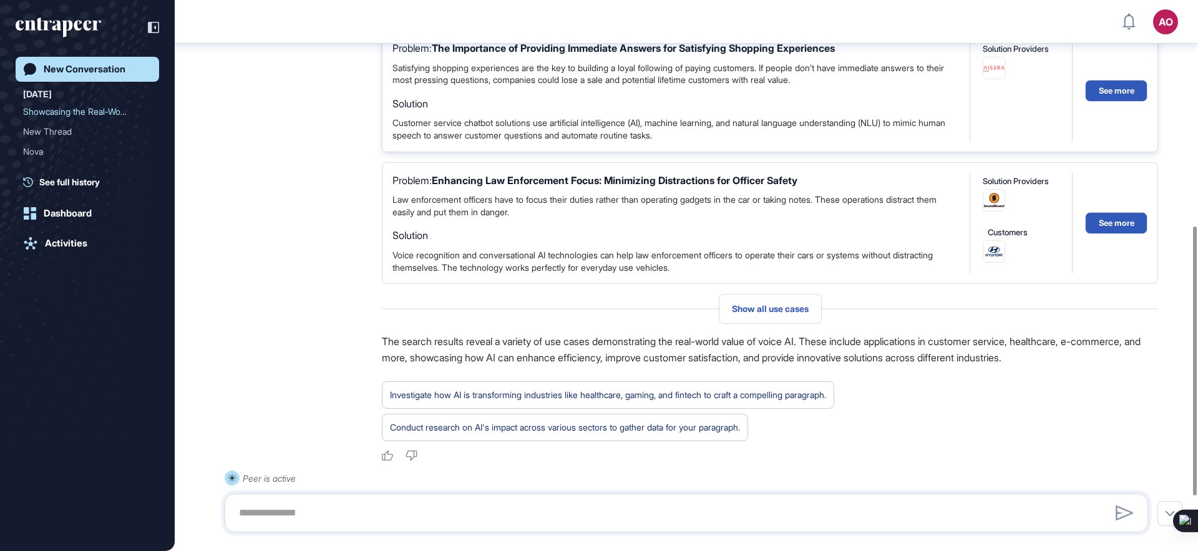
scroll to position [444, 0]
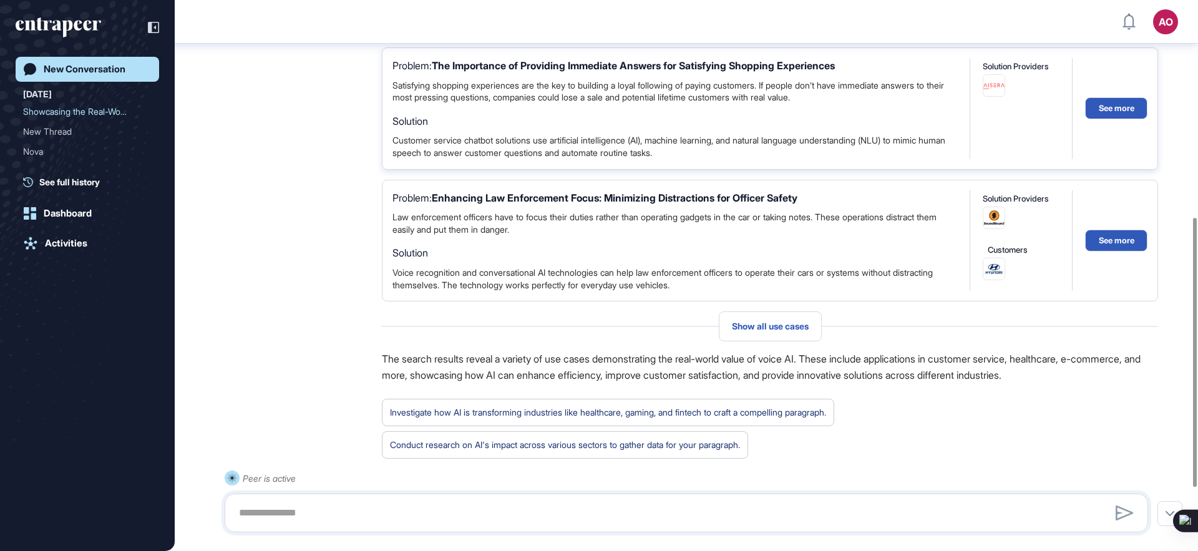
click at [510, 104] on div "Satisfying shopping experiences are the key to building a loyal following of pa…" at bounding box center [674, 91] width 565 height 24
click at [513, 104] on div "Satisfying shopping experiences are the key to building a loyal following of pa…" at bounding box center [674, 91] width 565 height 24
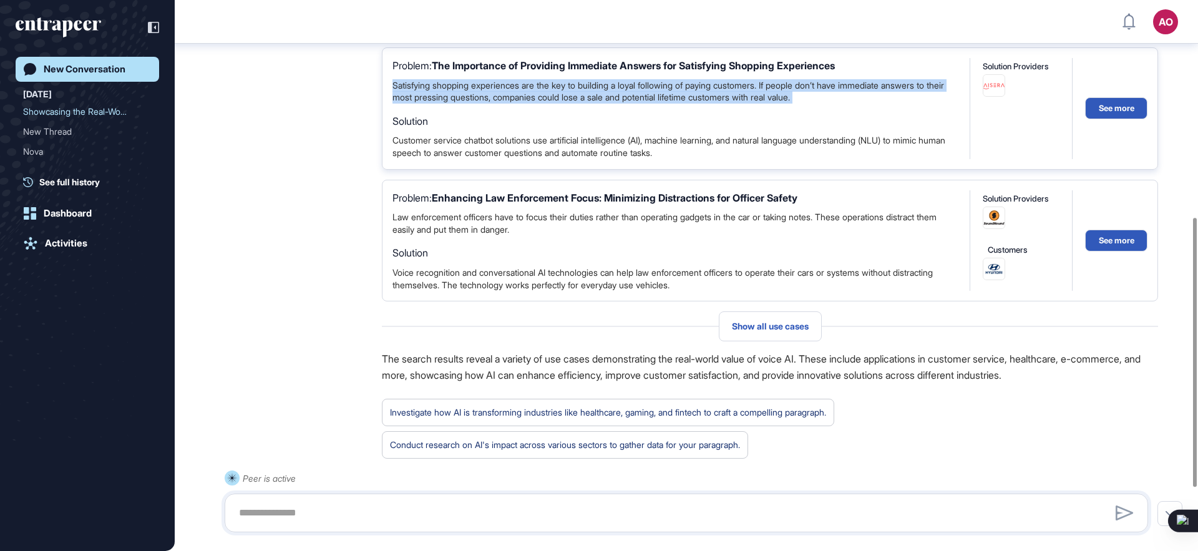
click at [513, 104] on div "Satisfying shopping experiences are the key to building a loyal following of pa…" at bounding box center [674, 91] width 565 height 24
click at [558, 104] on div "Satisfying shopping experiences are the key to building a loyal following of pa…" at bounding box center [674, 91] width 565 height 24
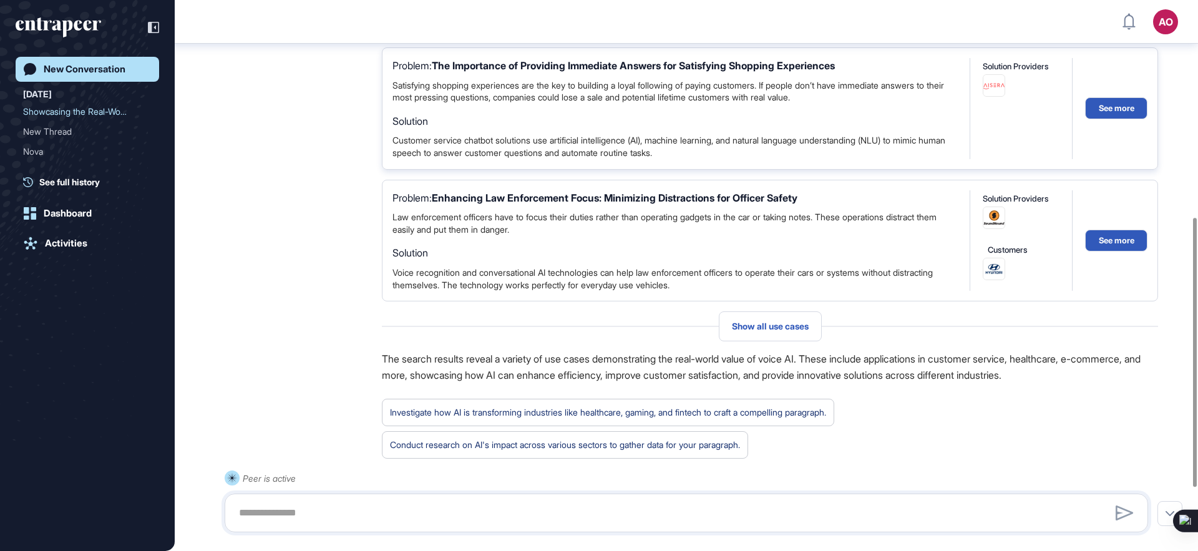
click at [515, 104] on div "Satisfying shopping experiences are the key to building a loyal following of pa…" at bounding box center [674, 91] width 565 height 24
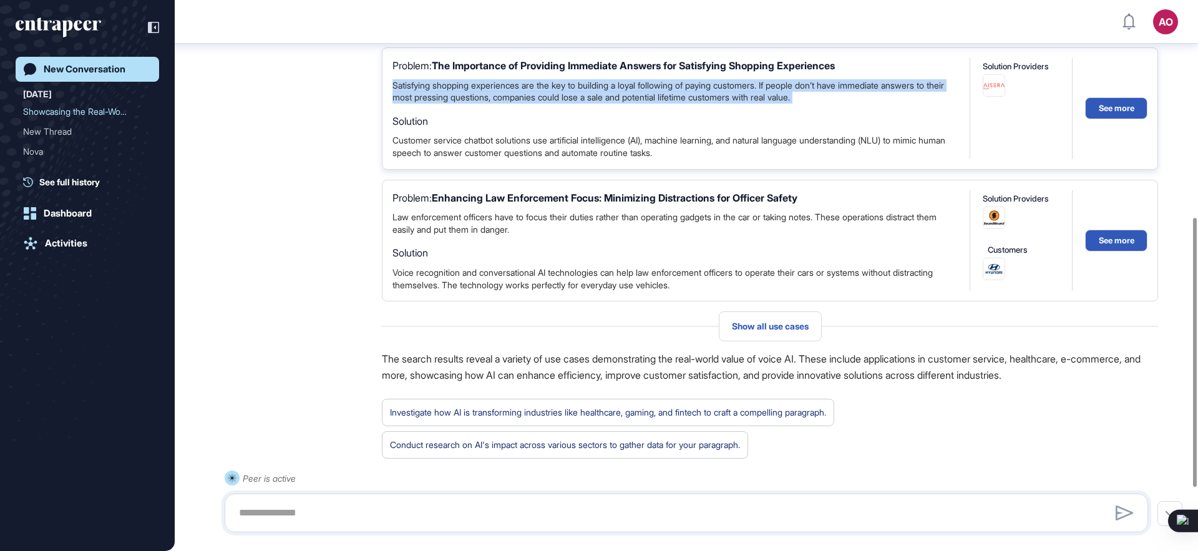
click at [515, 104] on div "Satisfying shopping experiences are the key to building a loyal following of pa…" at bounding box center [674, 91] width 565 height 24
click at [512, 104] on div "Satisfying shopping experiences are the key to building a loyal following of pa…" at bounding box center [674, 91] width 565 height 24
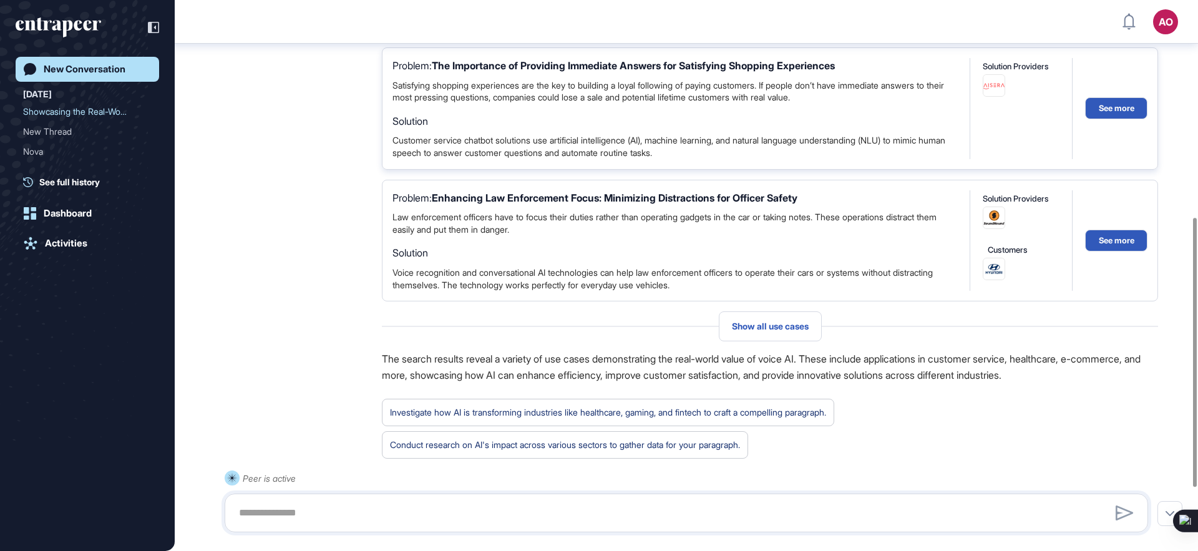
click at [456, 158] on div "Customer service chatbot solutions use artificial intelligence (AI), machine le…" at bounding box center [674, 146] width 565 height 24
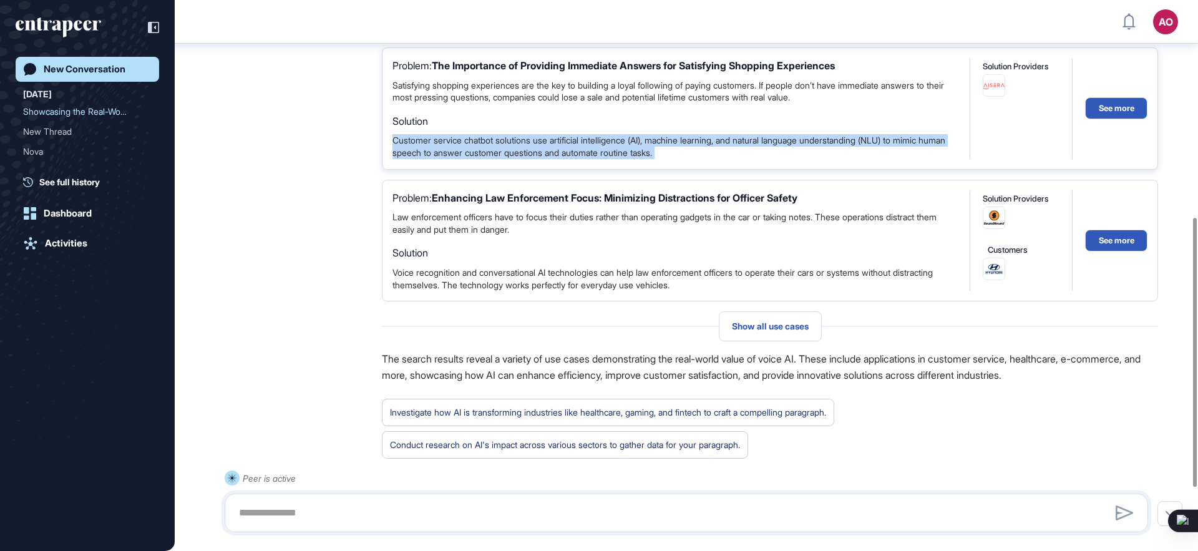
click at [456, 158] on div "Customer service chatbot solutions use artificial intelligence (AI), machine le…" at bounding box center [674, 146] width 565 height 24
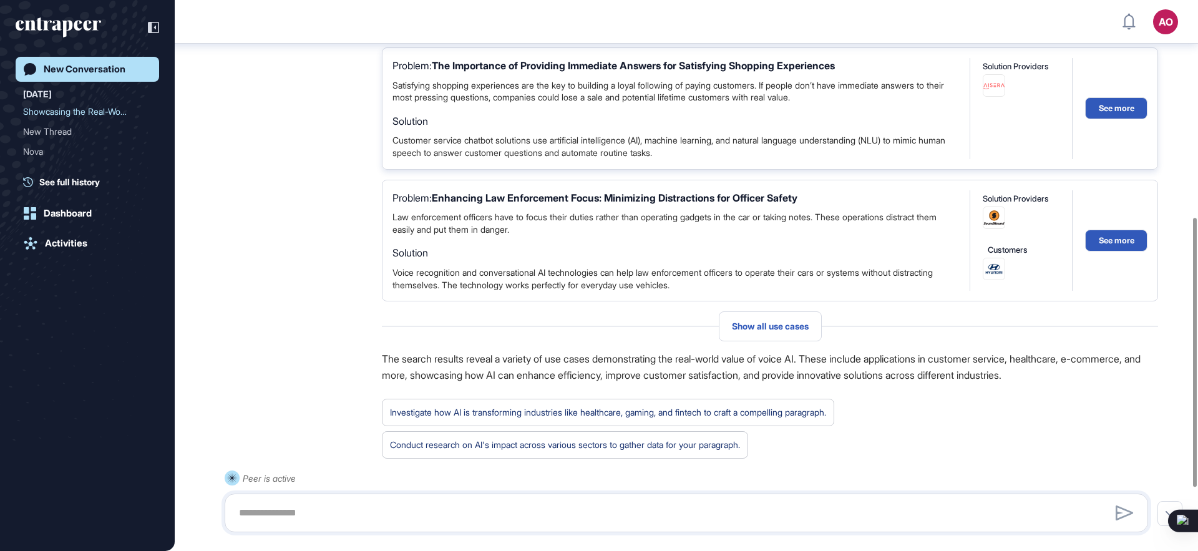
click at [527, 158] on div "Customer service chatbot solutions use artificial intelligence (AI), machine le…" at bounding box center [674, 146] width 565 height 24
click at [1125, 119] on button "See more" at bounding box center [1116, 108] width 62 height 22
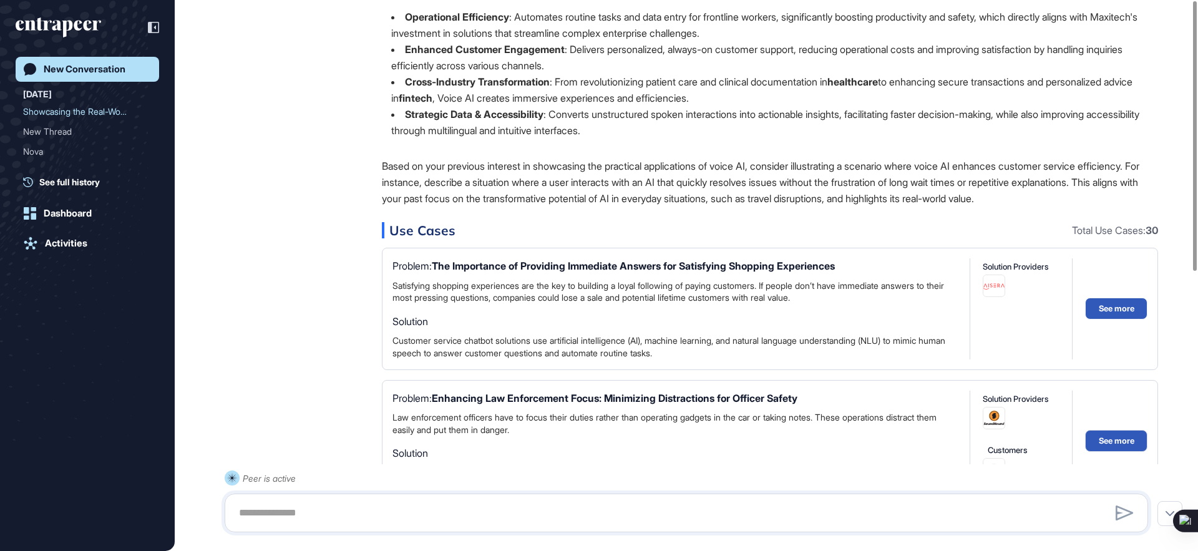
scroll to position [0, 0]
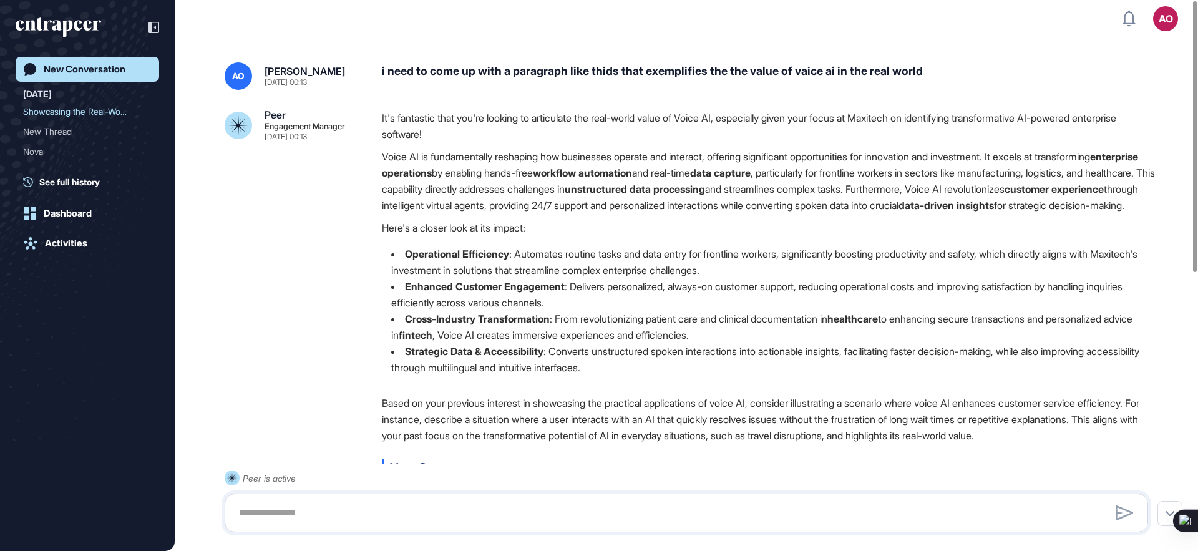
click at [459, 185] on p "Voice AI is fundamentally reshaping how businesses operate and interact, offeri…" at bounding box center [770, 180] width 776 height 65
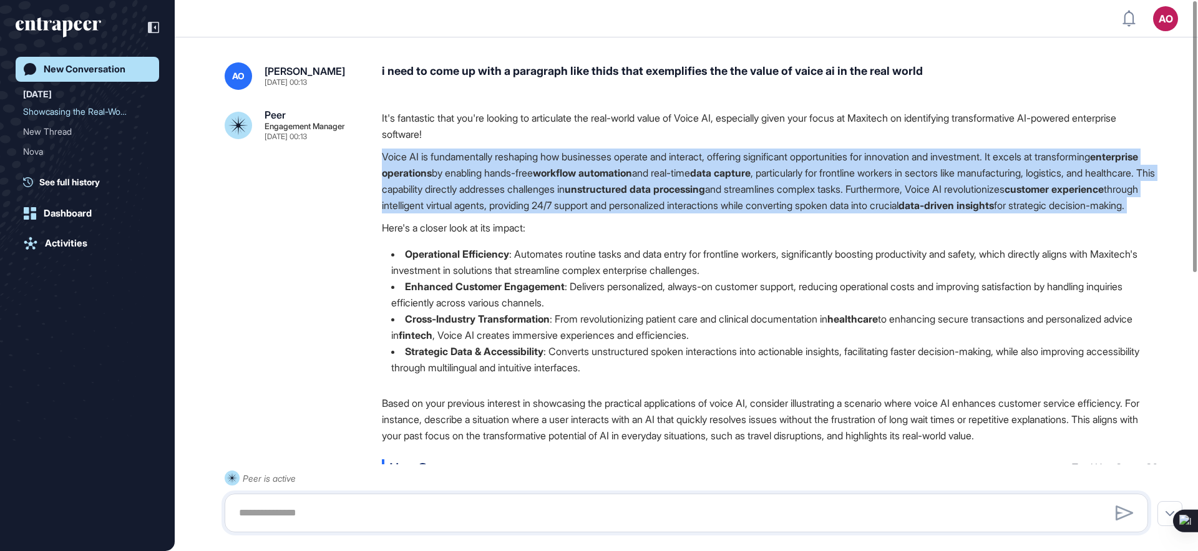
click at [459, 185] on p "Voice AI is fundamentally reshaping how businesses operate and interact, offeri…" at bounding box center [770, 180] width 776 height 65
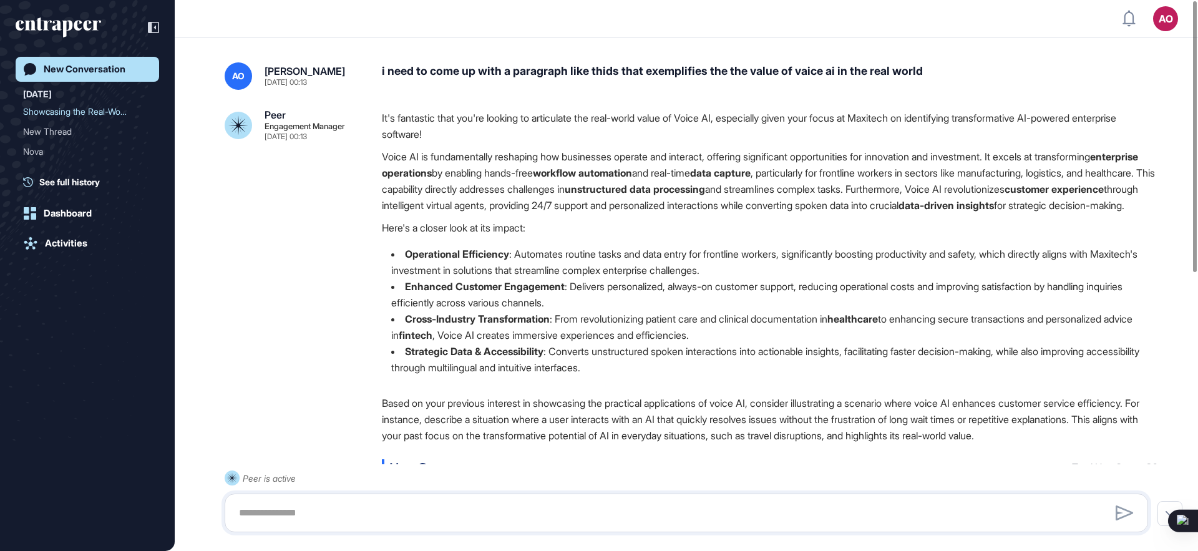
click at [469, 260] on strong "Operational Efficiency" at bounding box center [457, 254] width 104 height 12
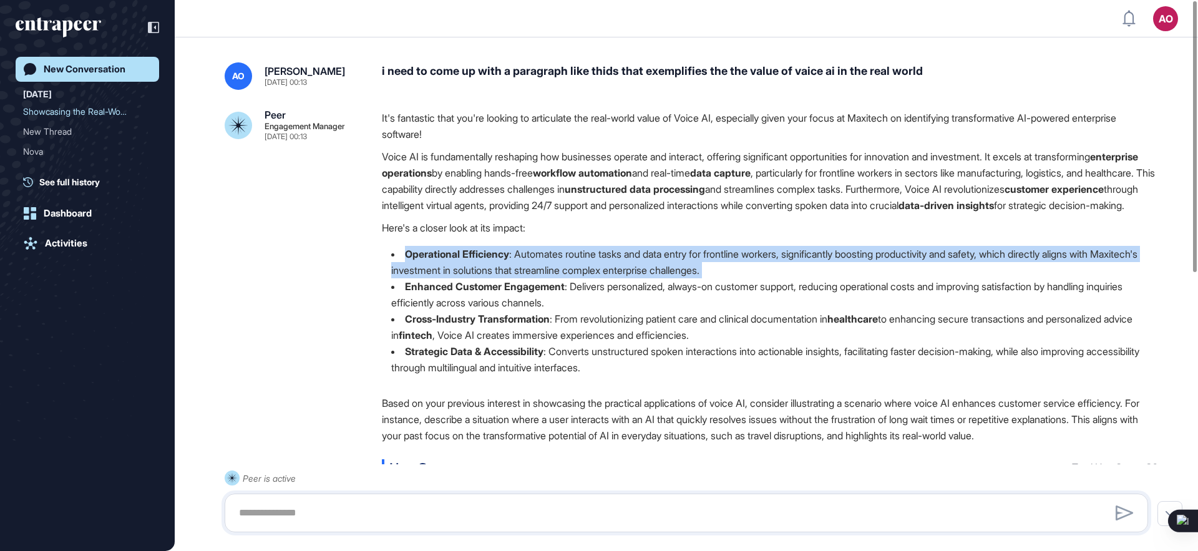
click at [469, 260] on strong "Operational Efficiency" at bounding box center [457, 254] width 104 height 12
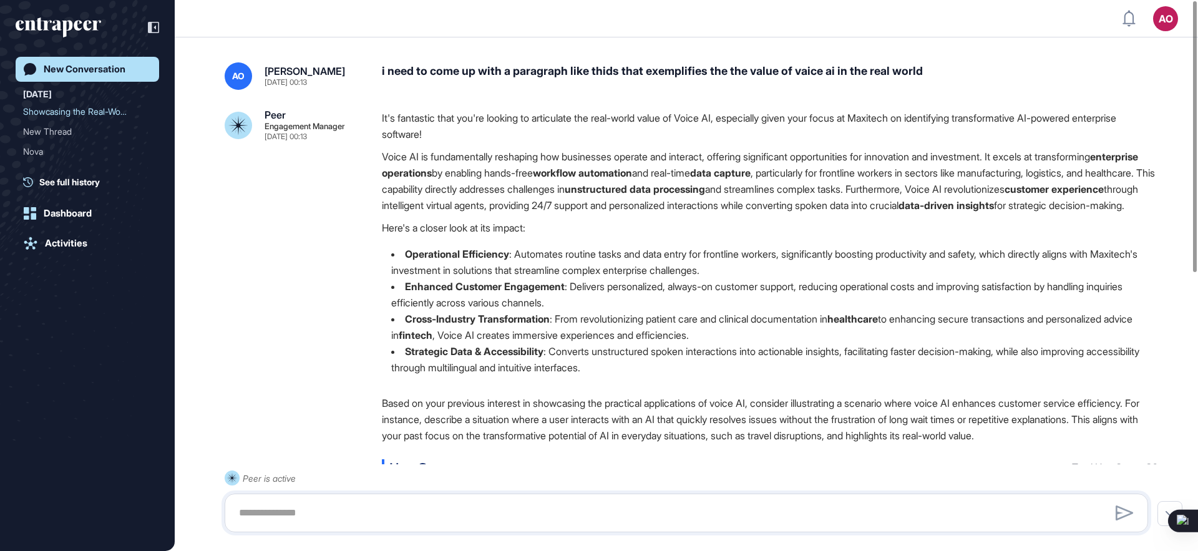
click at [466, 236] on p "Here's a closer look at its impact:" at bounding box center [770, 228] width 776 height 16
